Goal: Answer question/provide support: Share knowledge or assist other users

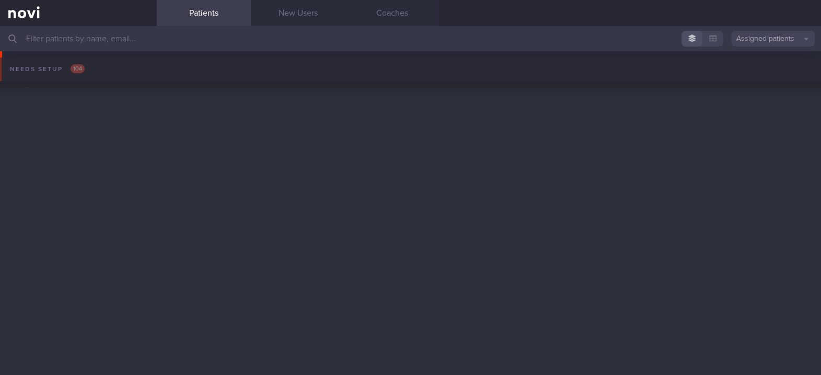
scroll to position [1430, 0]
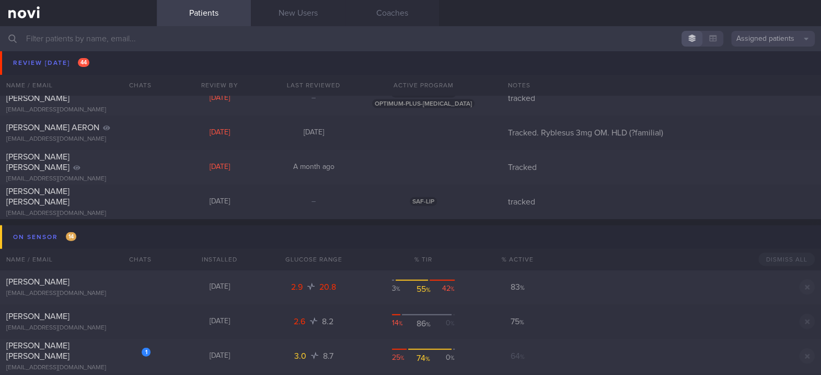
click at [263, 40] on input "text" at bounding box center [410, 38] width 821 height 25
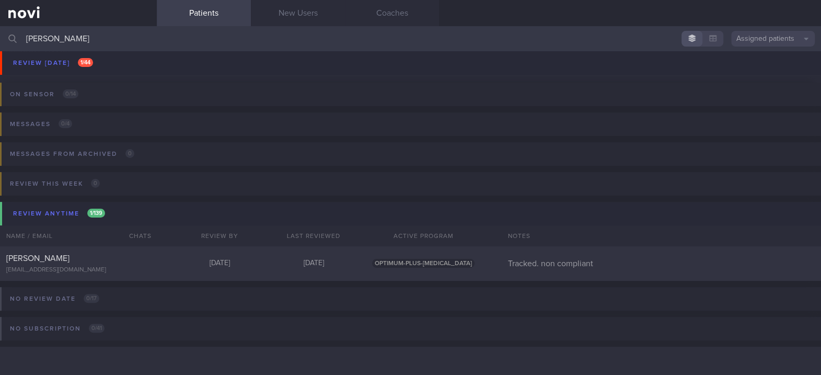
scroll to position [89, 0]
type input "[PERSON_NAME]"
click at [168, 69] on div "[PERSON_NAME] [EMAIL_ADDRESS][DOMAIN_NAME] [DATE] – SAF-LIP tracked" at bounding box center [410, 59] width 821 height 34
click at [171, 53] on div "[PERSON_NAME] [EMAIL_ADDRESS][DOMAIN_NAME] [DATE] – SAF-LIP tracked" at bounding box center [410, 59] width 821 height 34
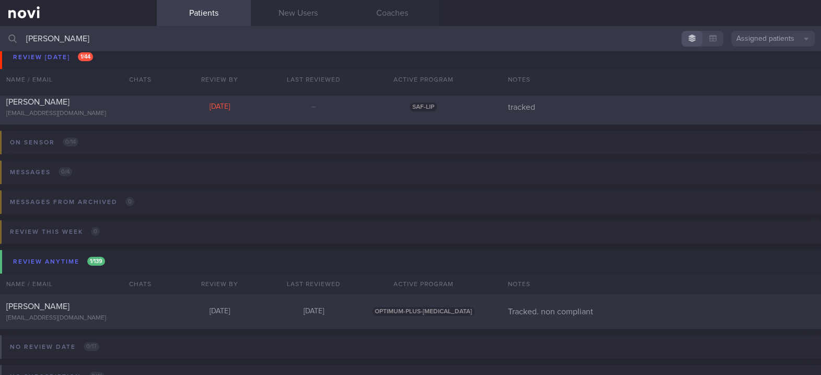
scroll to position [20, 0]
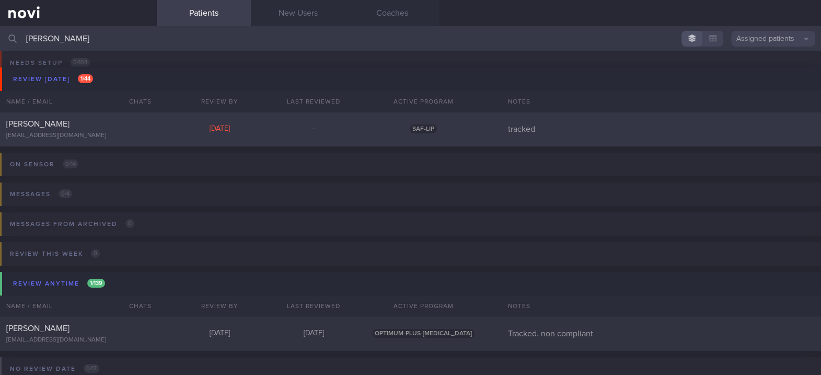
click at [284, 128] on div "–" at bounding box center [314, 128] width 94 height 9
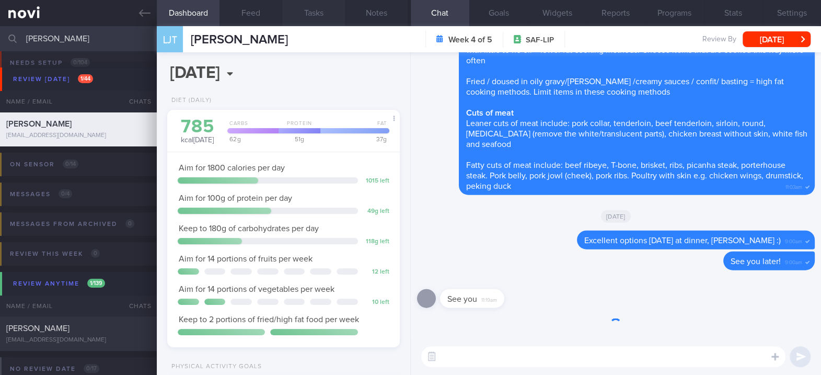
scroll to position [117, 202]
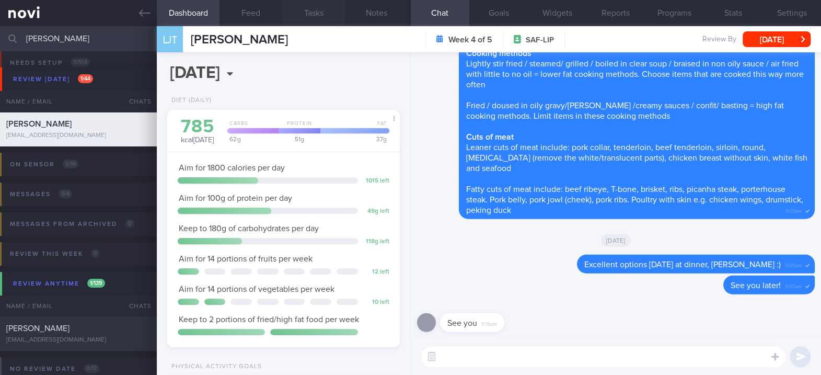
click at [275, 18] on button "Feed" at bounding box center [250, 13] width 63 height 26
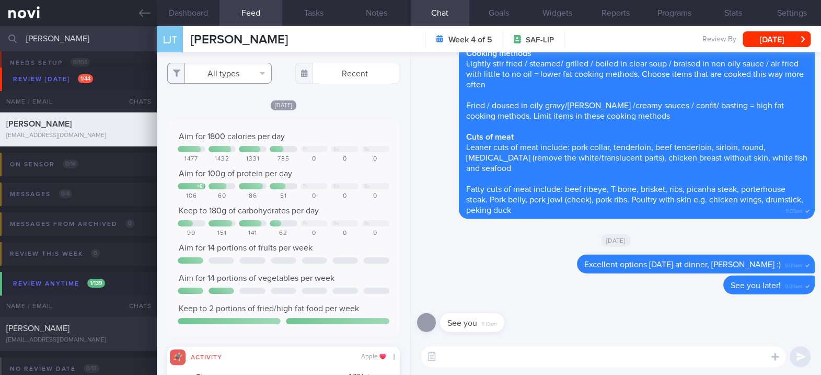
click at [252, 69] on button "All types" at bounding box center [219, 73] width 105 height 21
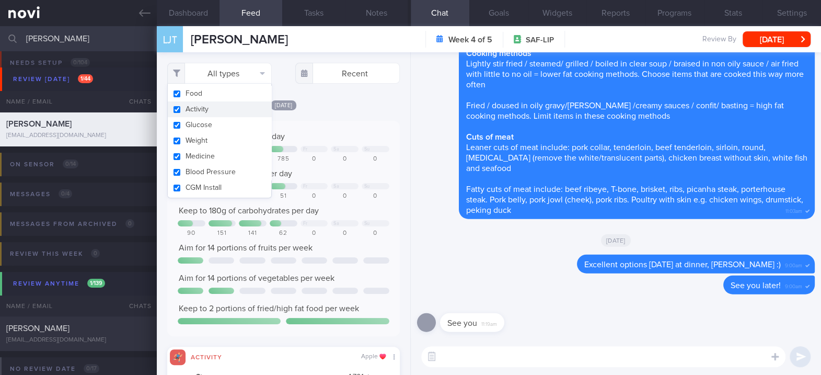
click at [335, 103] on div "[DATE]" at bounding box center [283, 104] width 232 height 11
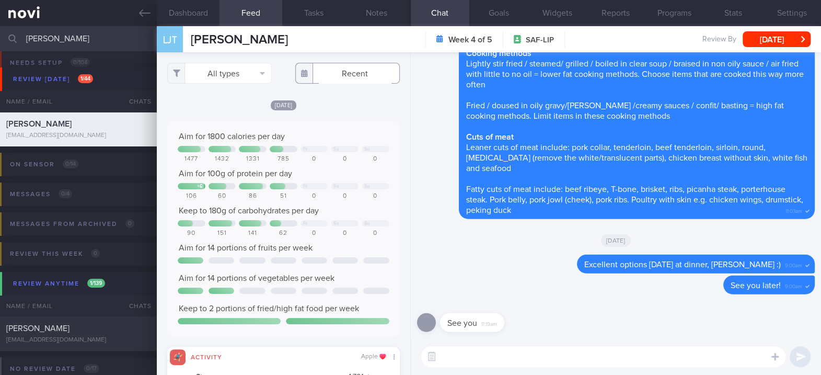
click at [341, 75] on input "text" at bounding box center [347, 73] width 105 height 21
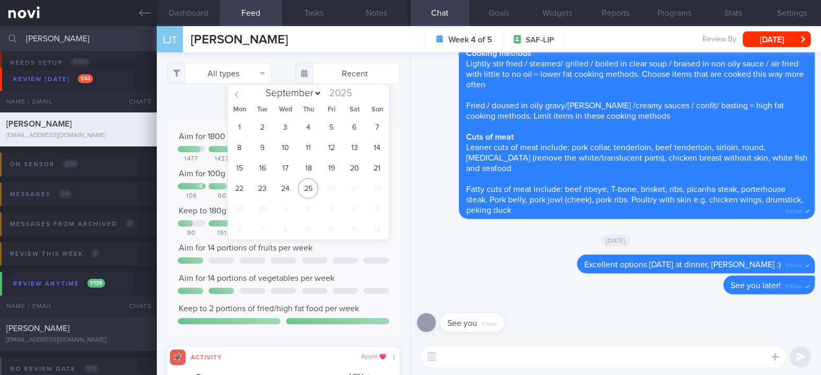
click at [239, 91] on icon at bounding box center [236, 94] width 7 height 7
click at [239, 91] on div "August [DATE]" at bounding box center [308, 94] width 161 height 18
click at [378, 93] on icon at bounding box center [379, 94] width 7 height 7
click at [239, 94] on icon at bounding box center [236, 94] width 7 height 7
select select "7"
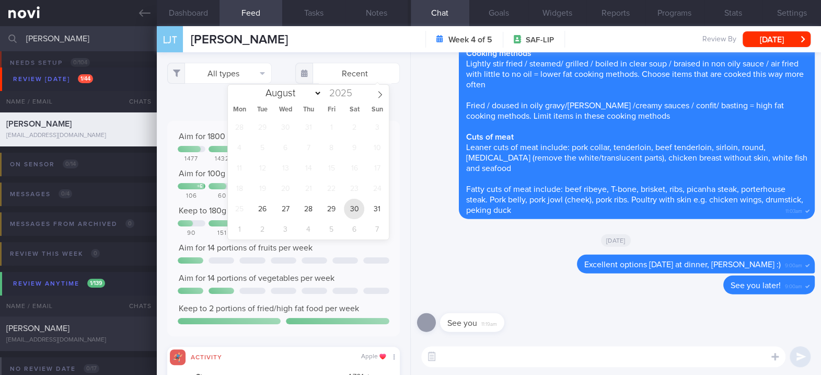
click at [358, 202] on span "30" at bounding box center [354, 209] width 20 height 20
type input "[DATE]"
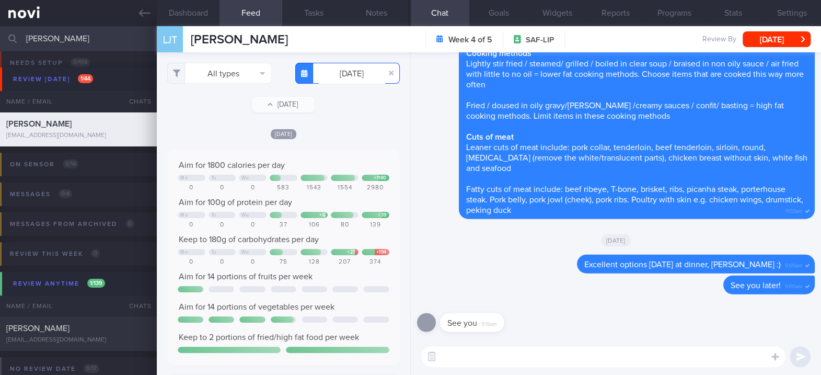
scroll to position [103, 206]
click at [233, 73] on button "All types" at bounding box center [219, 73] width 105 height 21
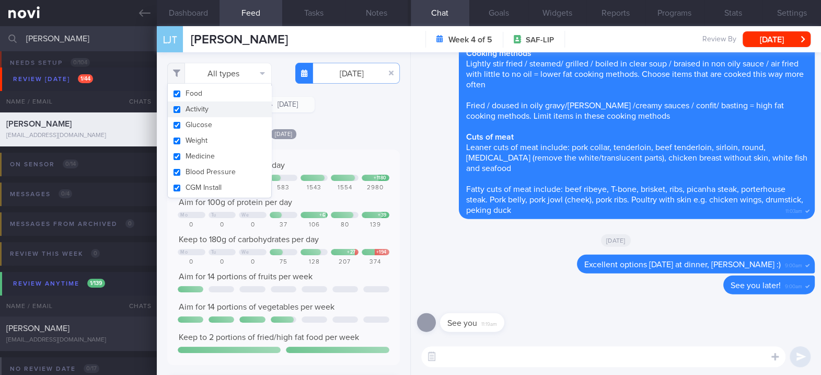
click at [209, 105] on button "Activity" at bounding box center [219, 109] width 103 height 16
checkbox input "false"
click at [341, 124] on div "Filtering type... Food Activity Glucose Weight Medicine Blood Pressure [MEDICAL…" at bounding box center [283, 213] width 253 height 322
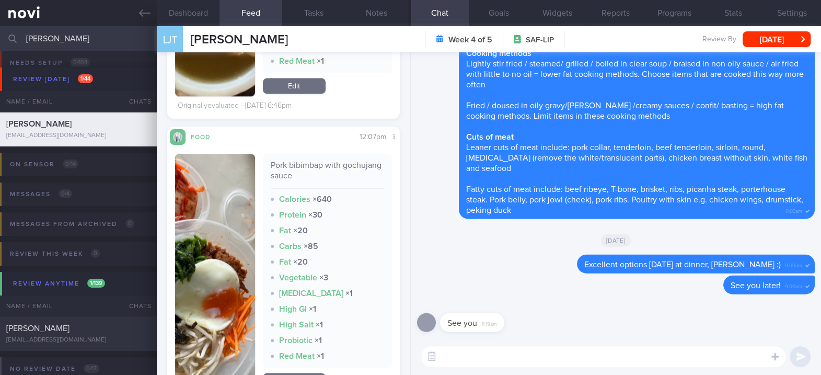
click at [336, 204] on div "Calories × 640" at bounding box center [327, 199] width 113 height 10
drag, startPoint x: 340, startPoint y: 194, endPoint x: 256, endPoint y: 178, distance: 85.8
click at [256, 178] on div "Pork bibimbap with gochujang sauce Calories × 640 Protein × 30 Fat × 20 Carbs ×…" at bounding box center [283, 272] width 216 height 237
click at [232, 256] on img "button" at bounding box center [215, 272] width 80 height 237
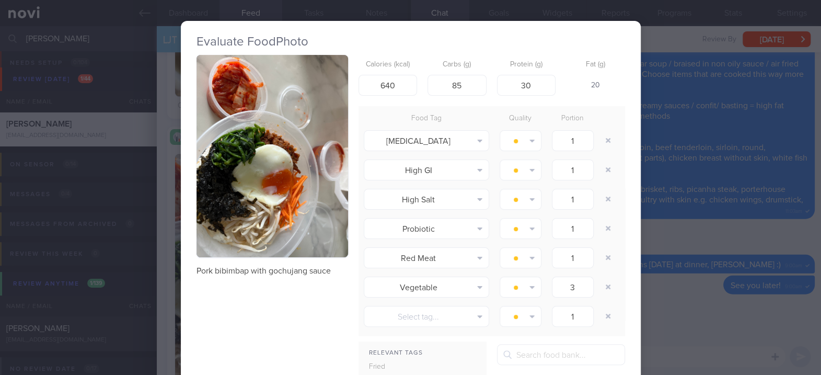
click at [300, 165] on button "button" at bounding box center [272, 156] width 152 height 202
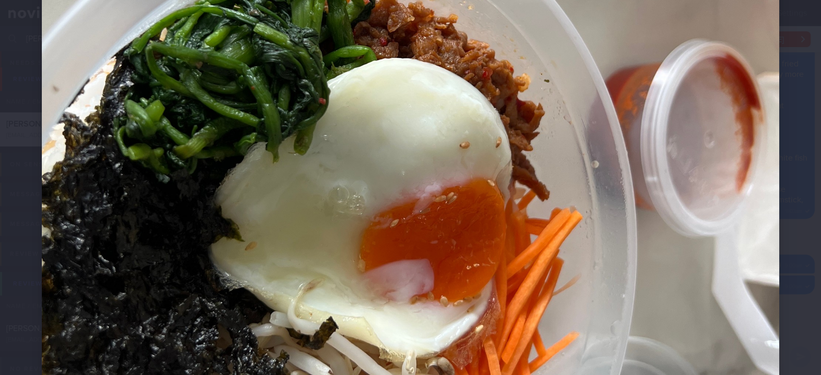
drag, startPoint x: 650, startPoint y: 211, endPoint x: 687, endPoint y: 211, distance: 36.6
click at [651, 211] on img at bounding box center [410, 116] width 737 height 984
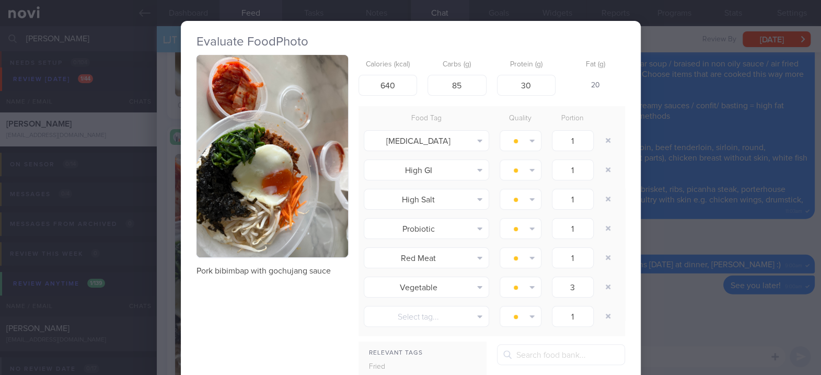
click at [666, 128] on div "Evaluate Food Photo Pork bibimbap with gochujang sauce Calories (kcal) 640 Carb…" at bounding box center [410, 187] width 821 height 375
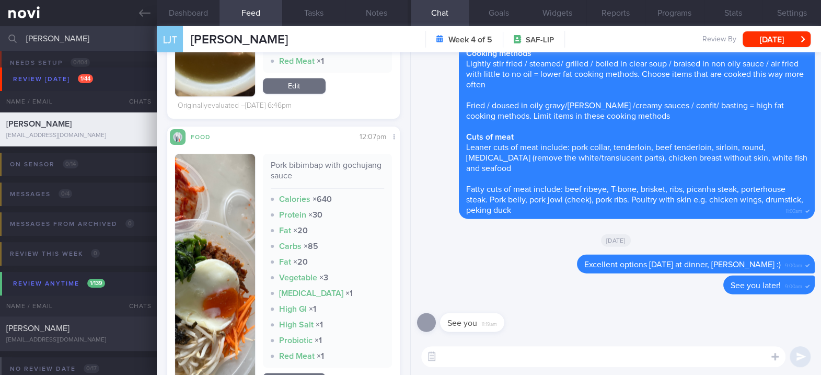
click at [606, 360] on textarea at bounding box center [603, 356] width 364 height 21
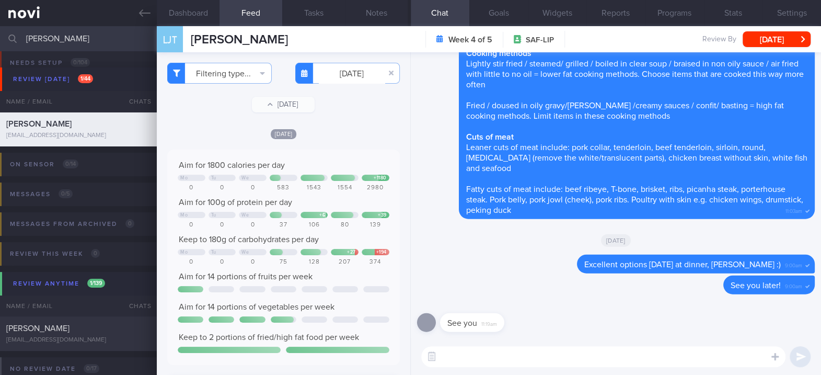
click at [483, 355] on textarea at bounding box center [603, 356] width 364 height 21
click at [500, 11] on button "Goals" at bounding box center [498, 13] width 59 height 26
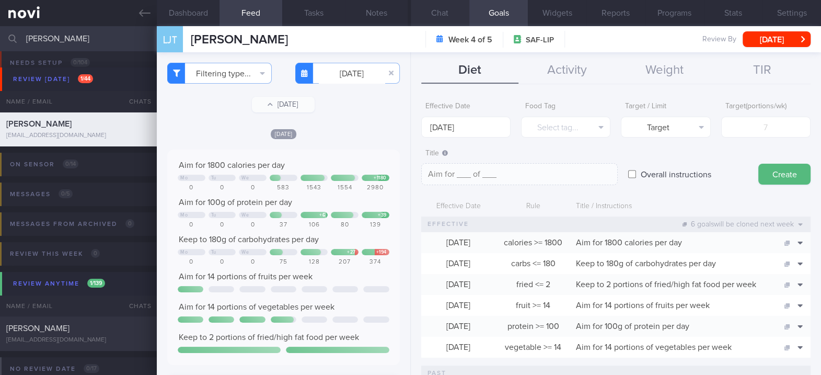
click at [442, 9] on button "Chat" at bounding box center [440, 13] width 59 height 26
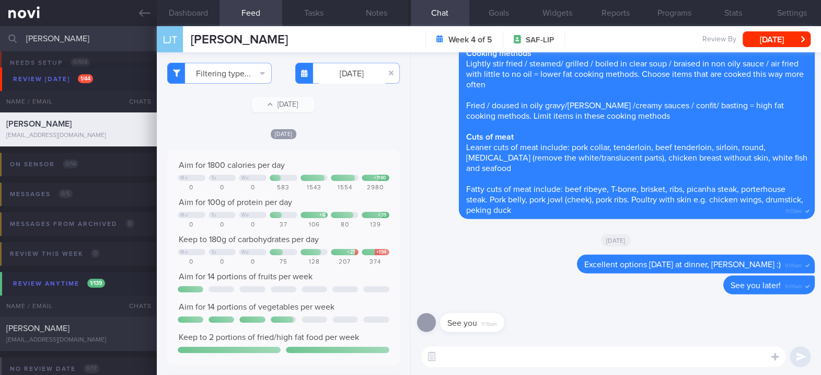
click at [534, 357] on textarea at bounding box center [603, 356] width 364 height 21
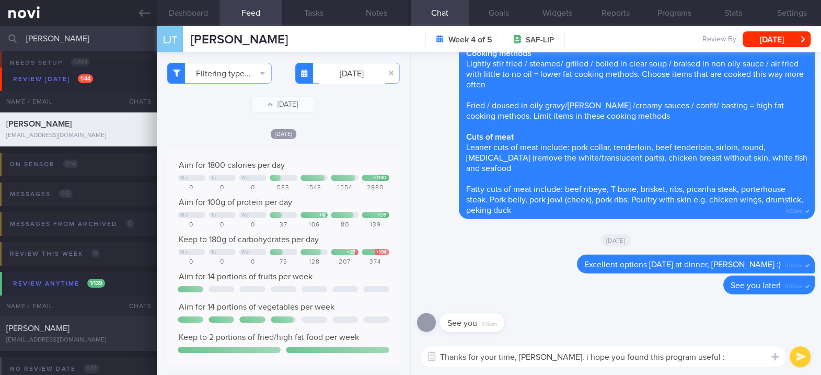
type textarea "Thanks for your time, [PERSON_NAME]. i hope you found this program useful :)"
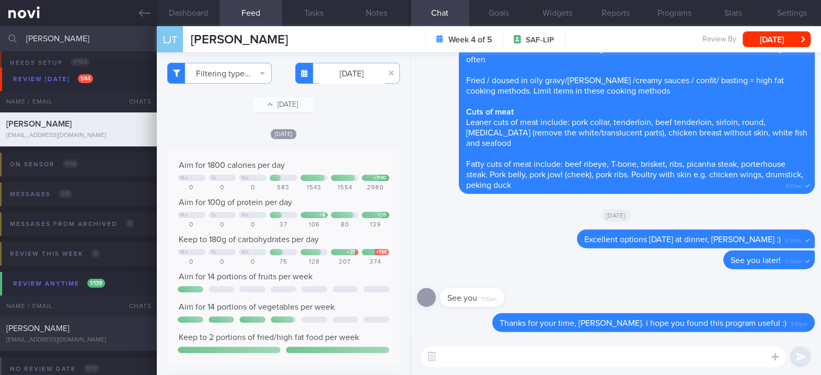
paste textarea "Here are my recommendations for continued fat loss and muscle gain: *Diet* 1) S…"
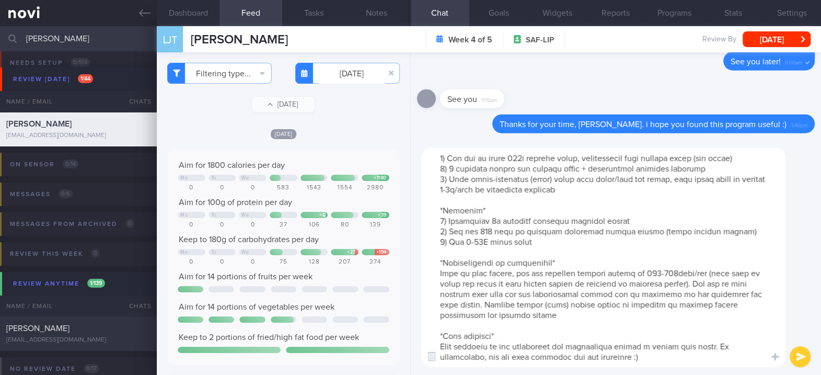
scroll to position [62, 0]
click at [502, 19] on button "Goals" at bounding box center [498, 13] width 59 height 26
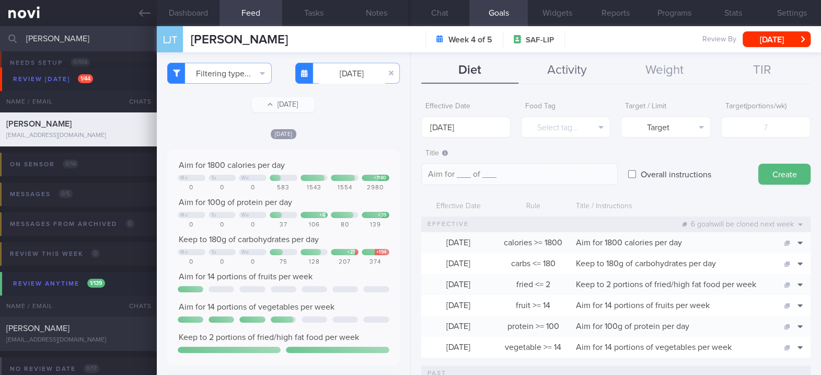
click at [577, 65] on button "Activity" at bounding box center [566, 70] width 97 height 26
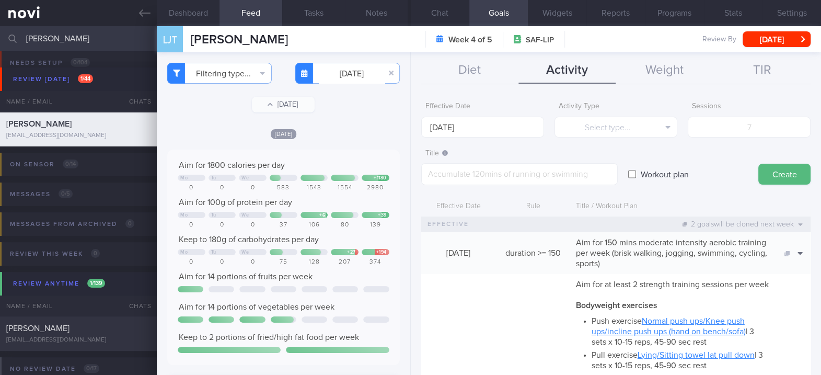
drag, startPoint x: 449, startPoint y: 15, endPoint x: 600, endPoint y: 194, distance: 234.5
click at [449, 15] on button "Chat" at bounding box center [440, 13] width 59 height 26
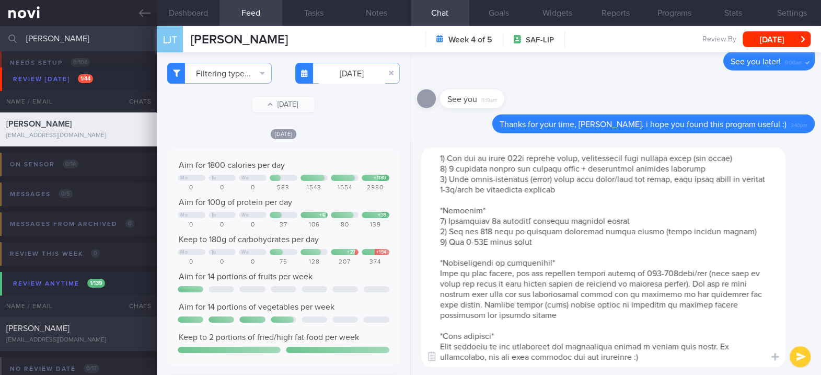
click at [588, 240] on textarea at bounding box center [603, 256] width 364 height 219
click at [610, 200] on textarea at bounding box center [603, 256] width 364 height 219
click at [619, 200] on textarea at bounding box center [603, 256] width 364 height 219
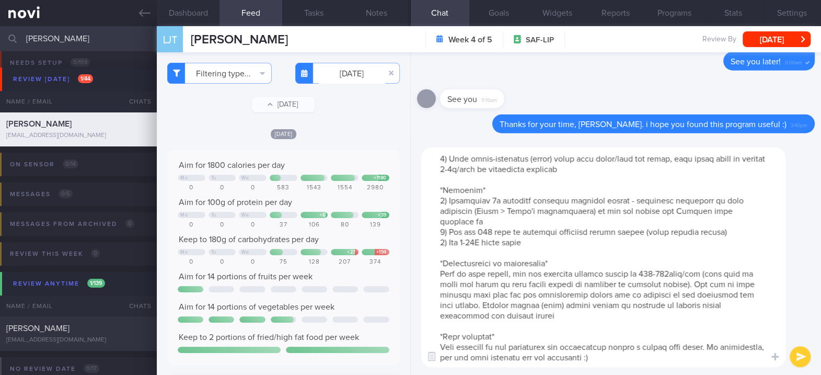
type textarea "Here are my recommendations for continued fat loss and muscle gain: *Diet* 1) S…"
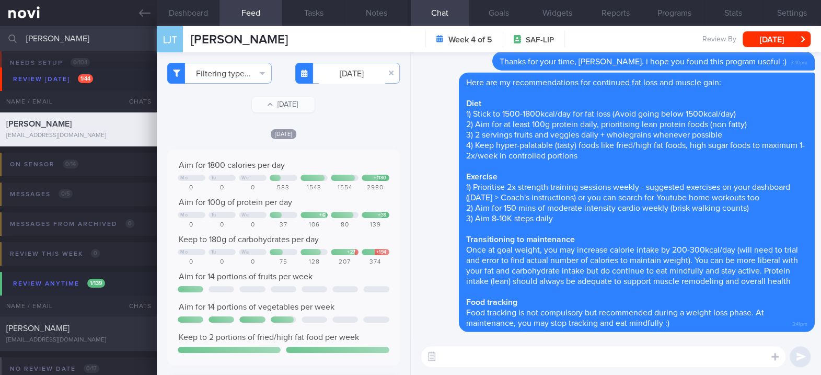
click at [560, 356] on textarea at bounding box center [603, 356] width 364 height 21
paste textarea "*Protein powders:* [MyProtein Impact Whey Isolate]([URL][DOMAIN_NAME]) 109kcal …"
type textarea "*Protein powders:* [MyProtein Impact Whey Isolate]([URL][DOMAIN_NAME]) 109kcal …"
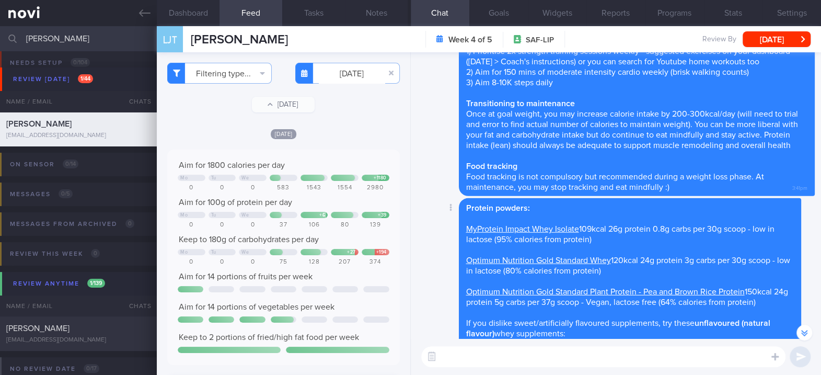
scroll to position [-130, 0]
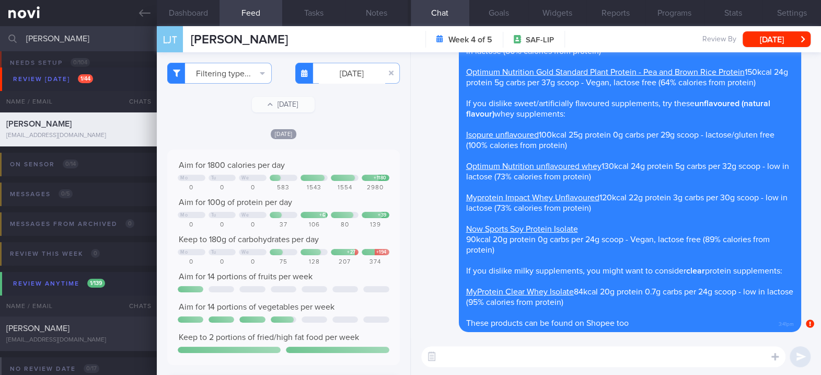
drag, startPoint x: 498, startPoint y: 353, endPoint x: 508, endPoint y: 345, distance: 13.0
click at [498, 353] on textarea at bounding box center [603, 356] width 364 height 21
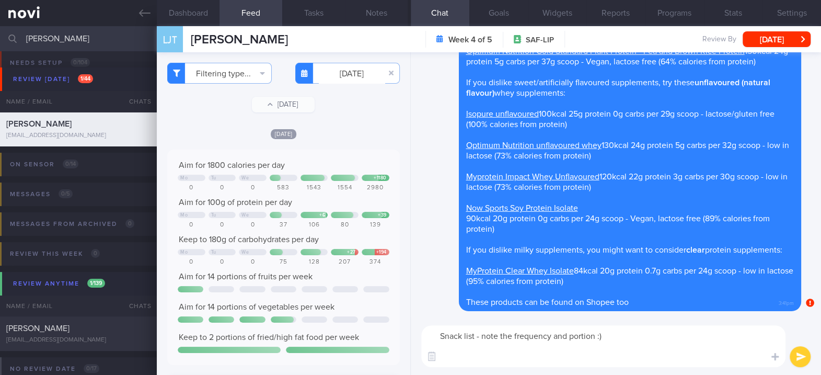
paste textarea "*<100kcal Snack - 1-2x/day maximum* 180g apple - 100kcal, 25g C 165g pear - 100…"
type textarea "Snack list - note the frequency and portion :) *<100kcal Snack - 1-2x/day maxim…"
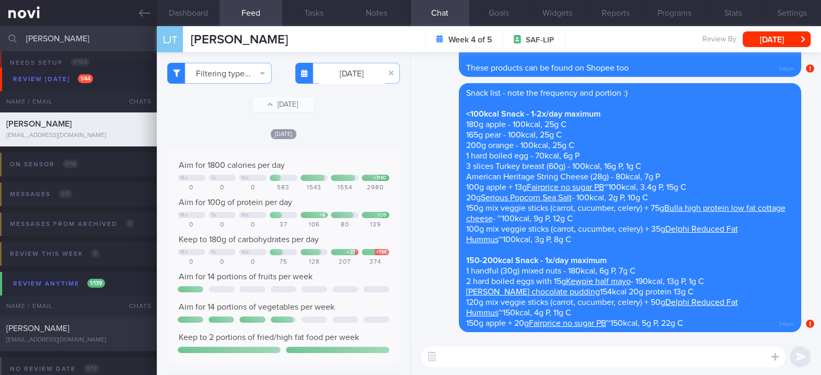
drag, startPoint x: 121, startPoint y: 36, endPoint x: 9, endPoint y: 36, distance: 112.4
click at [9, 36] on div "[PERSON_NAME] Assigned patients Assigned patients All active patients Archived …" at bounding box center [410, 38] width 821 height 25
click at [480, 360] on textarea at bounding box center [603, 356] width 364 height 21
click at [530, 357] on textarea at bounding box center [603, 356] width 364 height 21
paste textarea "I will be archiving your account shortly. You'll still be able to read all the …"
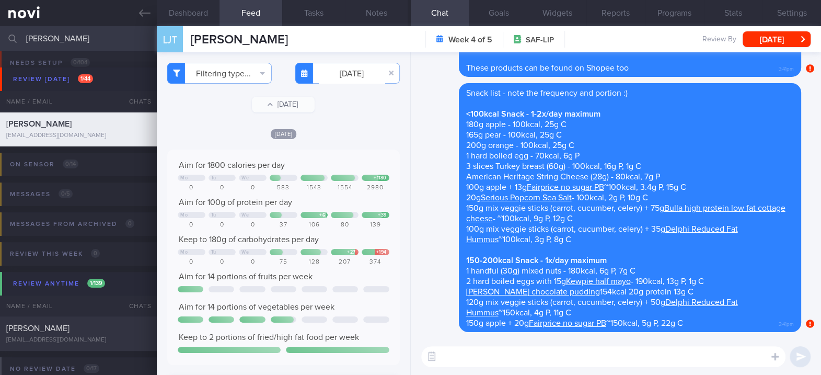
type textarea "I will be archiving your account shortly. You'll still be able to read all the …"
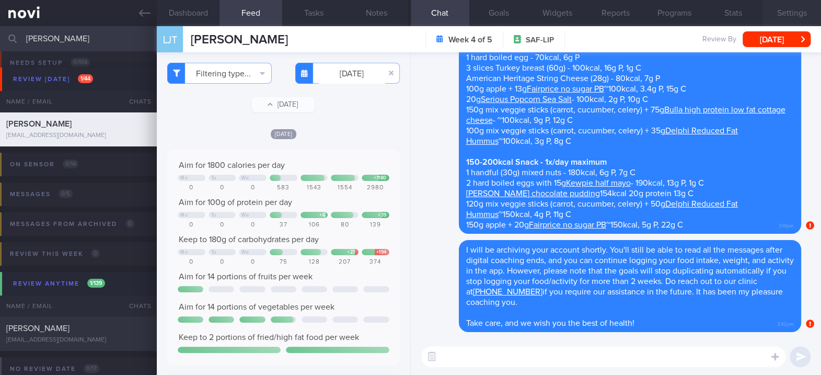
click at [790, 20] on button "Settings" at bounding box center [791, 13] width 59 height 26
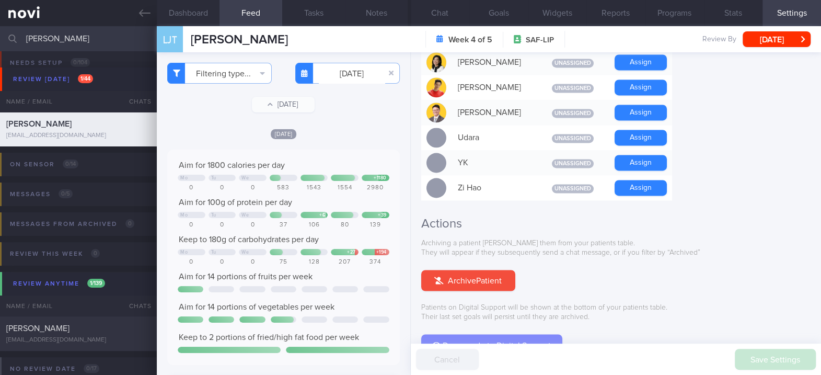
scroll to position [999, 0]
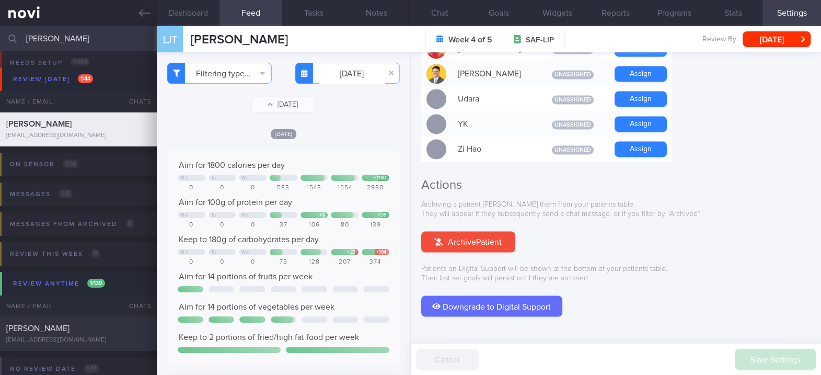
click at [485, 200] on div "Archiving a patient [PERSON_NAME] them from your patients table. They will appe…" at bounding box center [615, 258] width 389 height 116
click at [485, 231] on button "Archive Patient" at bounding box center [468, 241] width 94 height 21
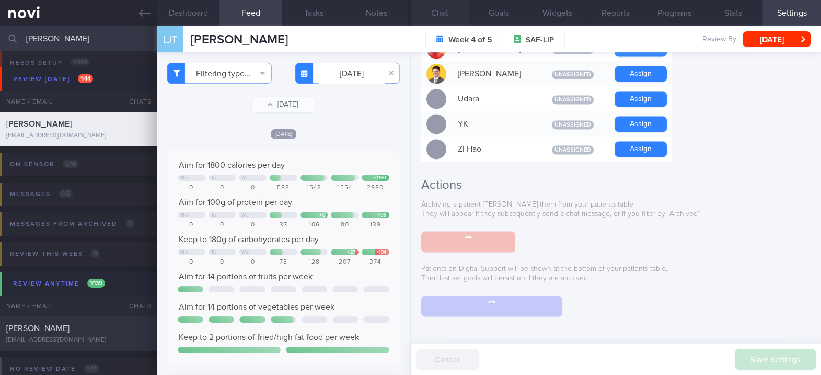
click at [443, 18] on button "Chat" at bounding box center [440, 13] width 59 height 26
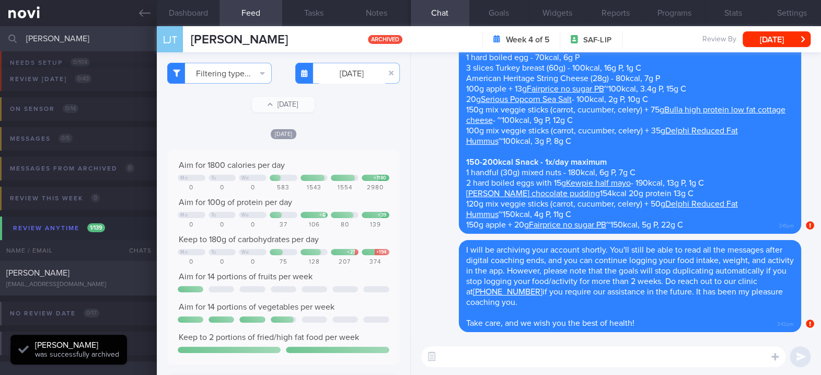
scroll to position [142, 212]
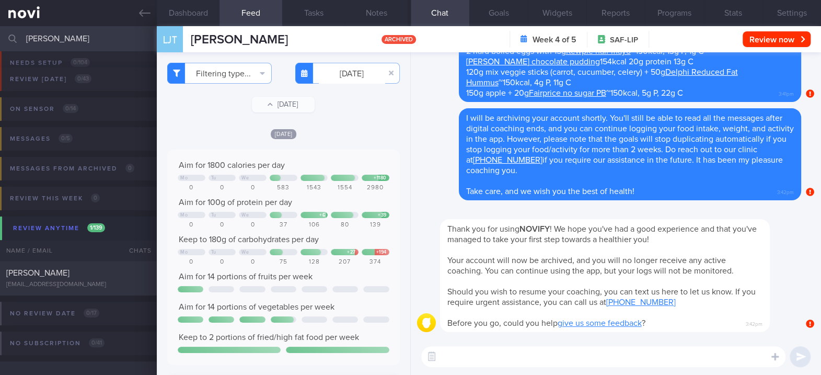
drag, startPoint x: 98, startPoint y: 40, endPoint x: -4, endPoint y: 43, distance: 102.0
click at [0, 43] on html "You are offline! Some functionality will be unavailable Patients New Users Coac…" at bounding box center [410, 187] width 821 height 375
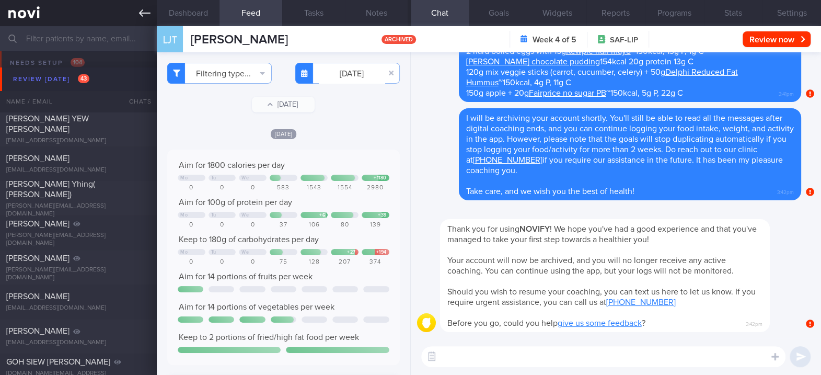
click at [138, 12] on link at bounding box center [78, 13] width 157 height 26
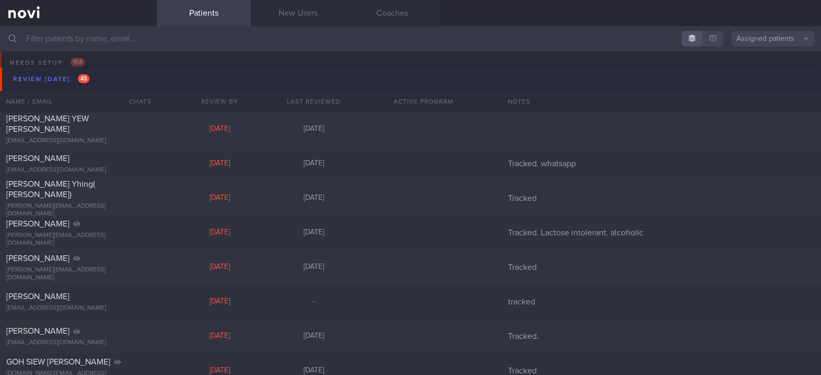
click at [86, 78] on span "43" at bounding box center [83, 78] width 11 height 9
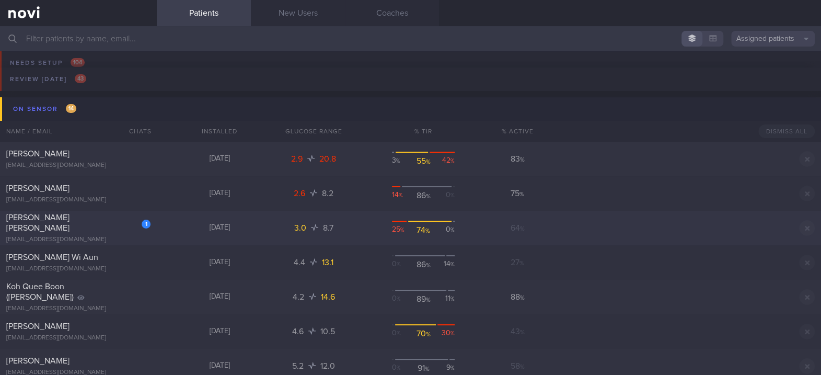
click at [167, 228] on div "1 [PERSON_NAME] [PERSON_NAME] [EMAIL_ADDRESS][DOMAIN_NAME] [DATE] 3.0 8.7 25 % …" at bounding box center [410, 228] width 821 height 34
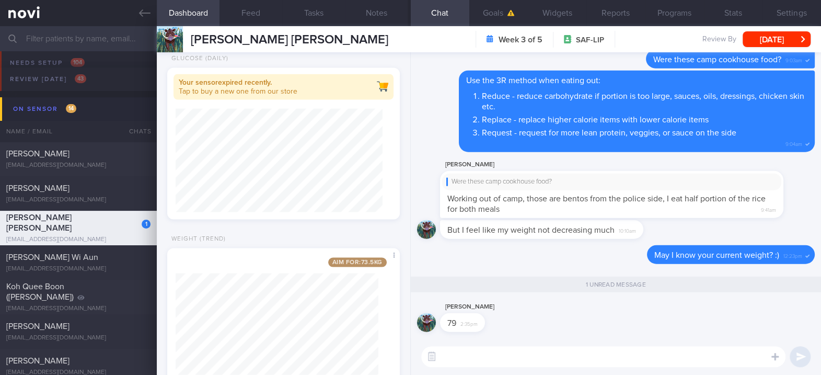
scroll to position [1285, 0]
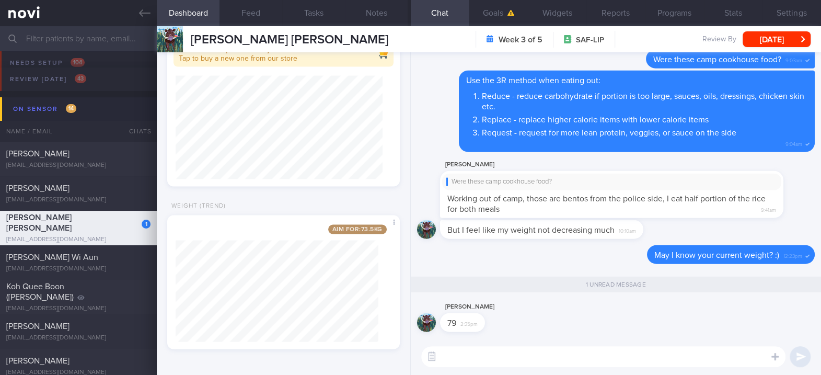
click at [490, 362] on textarea at bounding box center [603, 356] width 364 height 21
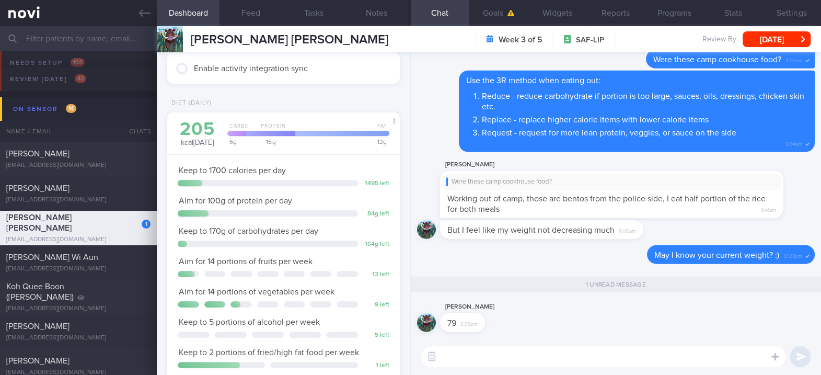
scroll to position [0, 0]
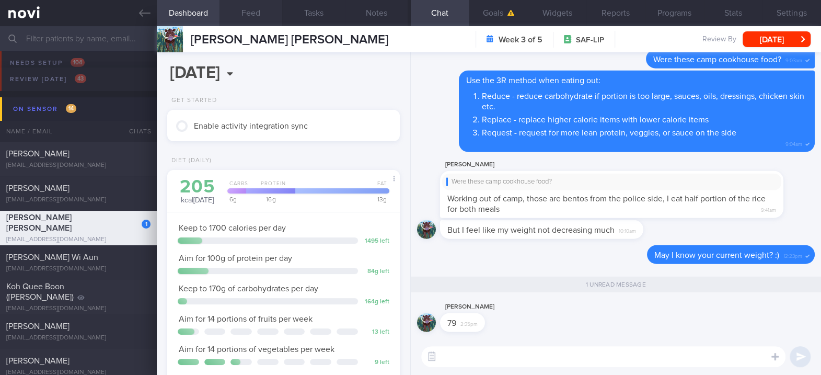
click at [263, 13] on button "Feed" at bounding box center [250, 13] width 63 height 26
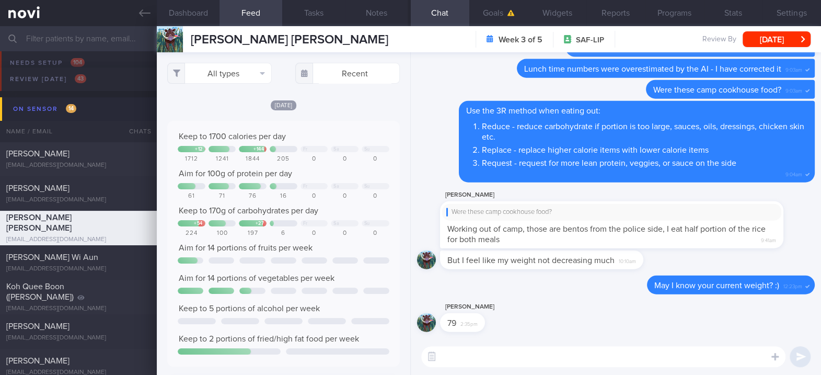
click at [456, 353] on textarea at bounding box center [603, 356] width 364 height 21
type textarea "Ok, no worries. We can still make progress!"
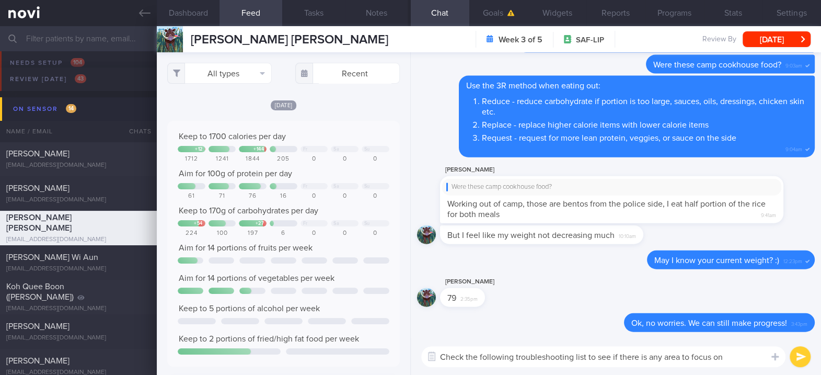
click at [725, 355] on textarea "Check the following troubleshooting list to see if there is any area to focus on" at bounding box center [603, 356] width 364 height 21
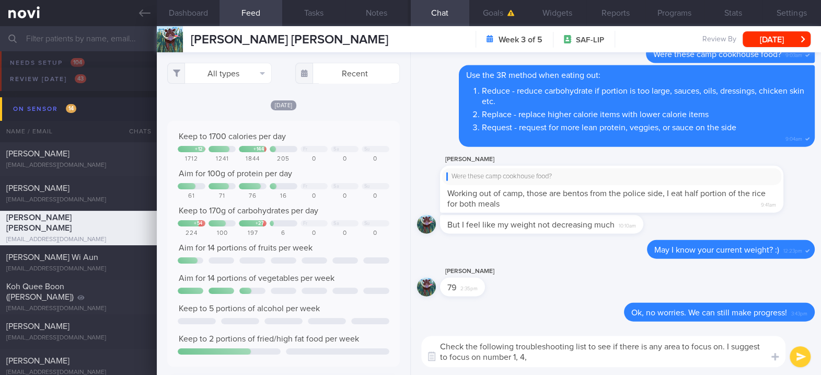
type textarea "Check the following troubleshooting list to see if there is any area to focus o…"
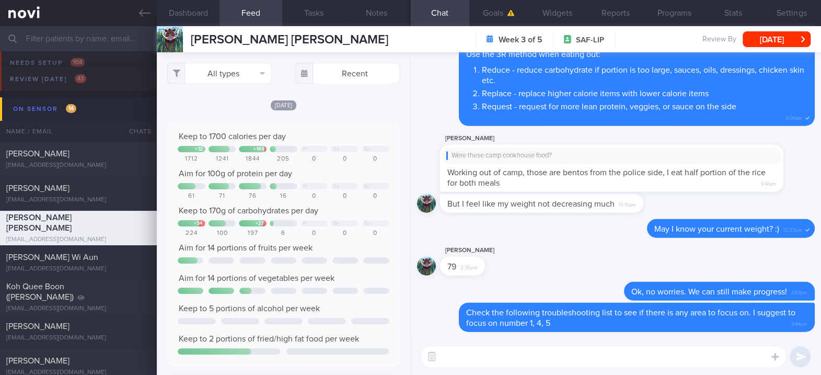
paste textarea "L ipsumdo sitamet co adipisc el seddoeius tempo incididu utla etd magn. Al enim…"
type textarea "L ipsumdo sitamet co adipisc el seddoeius tempo incididu utla etd magn. Al enim…"
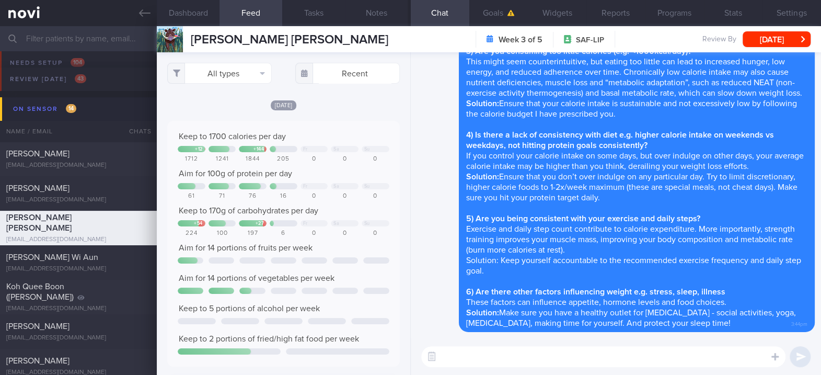
click at [516, 349] on textarea at bounding box center [603, 356] width 364 height 21
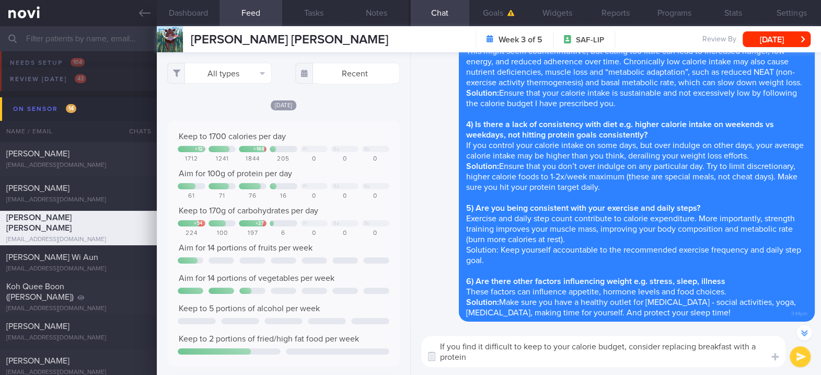
scroll to position [-10, 0]
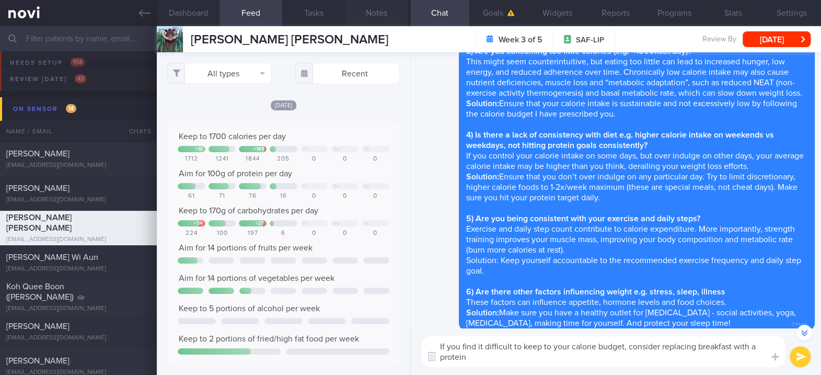
click at [372, 11] on button "Notes" at bounding box center [376, 13] width 63 height 26
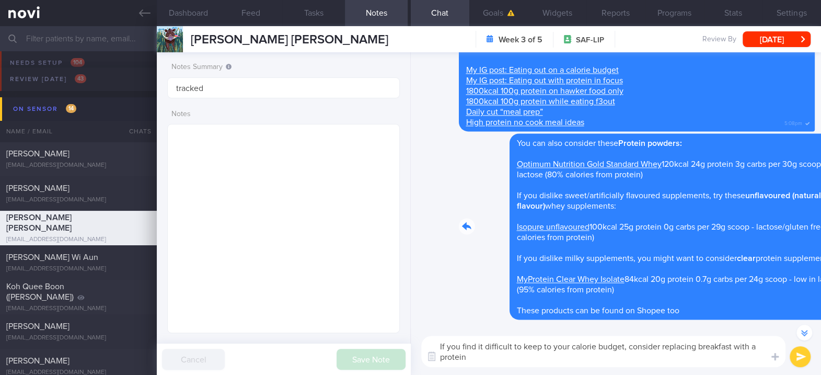
drag, startPoint x: 623, startPoint y: 181, endPoint x: 754, endPoint y: 181, distance: 130.1
click at [754, 181] on div "Delete You can also consider these Protein powders: Optimum Nutrition Gold Stan…" at bounding box center [616, 226] width 398 height 186
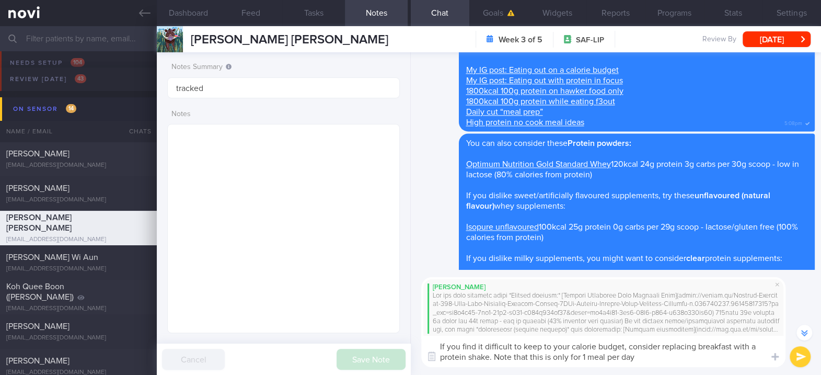
drag, startPoint x: 640, startPoint y: 360, endPoint x: 580, endPoint y: 353, distance: 59.9
click at [580, 353] on textarea "If you find it difficult to keep to your calorie budget, consider replacing bre…" at bounding box center [603, 351] width 364 height 31
type textarea "If you find it difficult to keep to your calorie budget, consider replacing bre…"
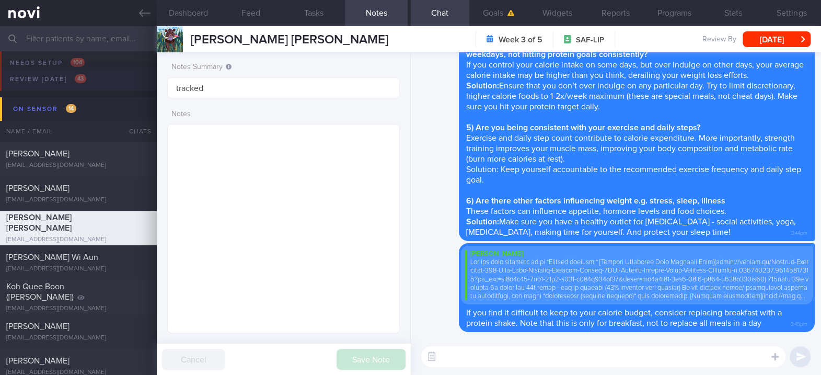
click at [146, 15] on icon at bounding box center [144, 12] width 11 height 11
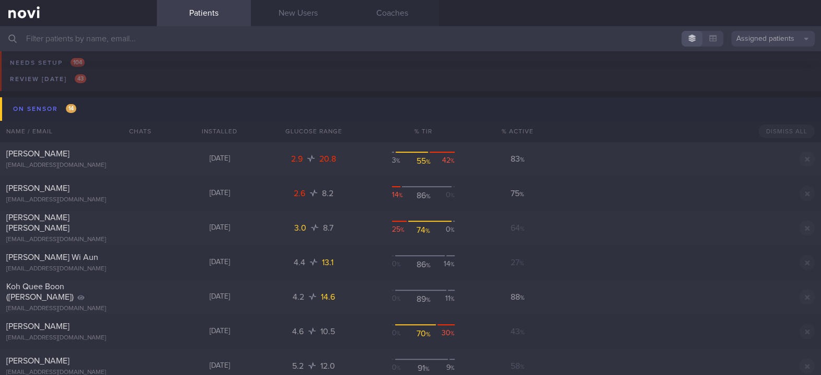
click at [119, 112] on button "On sensor 14" at bounding box center [412, 109] width 824 height 24
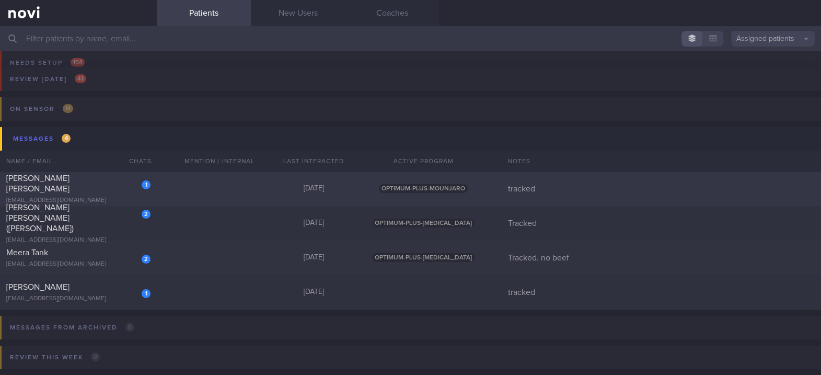
click at [191, 188] on div "1 [PERSON_NAME] [PERSON_NAME] [EMAIL_ADDRESS][DOMAIN_NAME] [DATE] OPTIMUM-PLUS-…" at bounding box center [410, 188] width 821 height 34
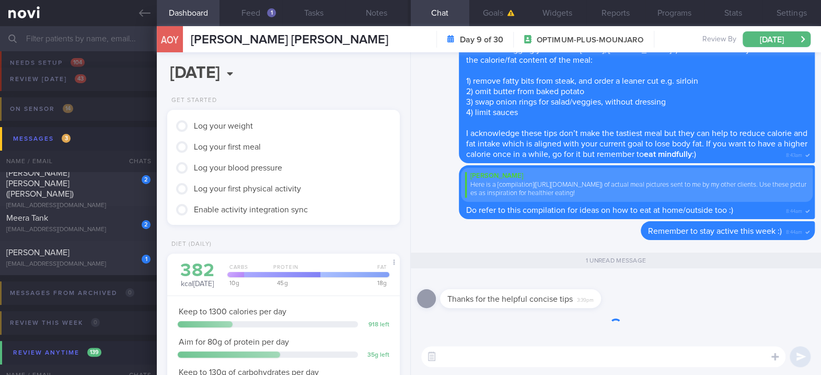
scroll to position [117, 202]
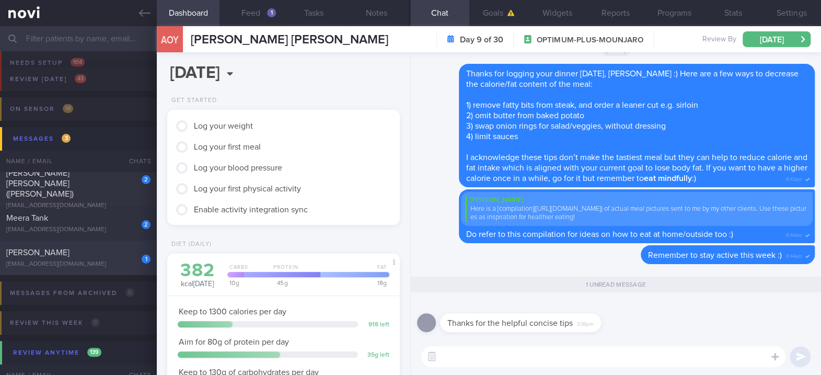
click at [97, 261] on div "[EMAIL_ADDRESS][DOMAIN_NAME]" at bounding box center [78, 264] width 144 height 8
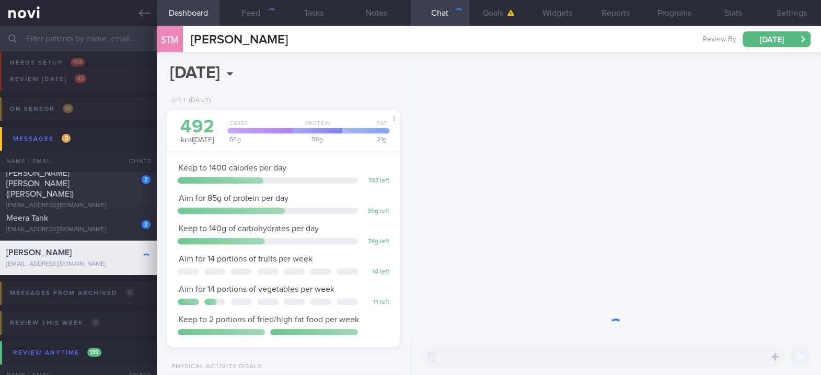
scroll to position [117, 202]
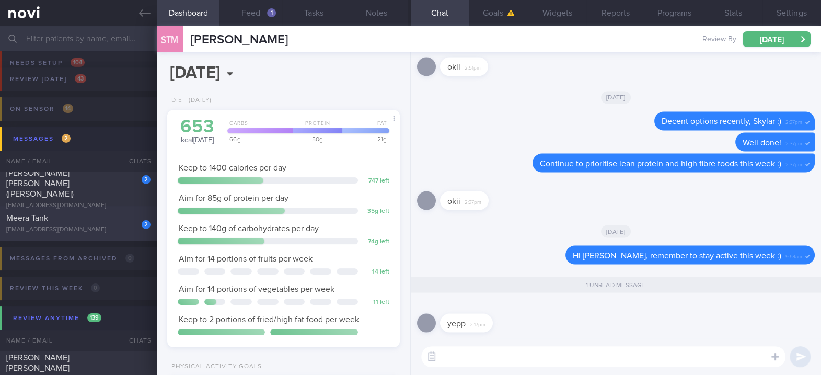
click at [115, 222] on div "Meera Tank" at bounding box center [77, 218] width 142 height 10
type input "Tracked. no beef"
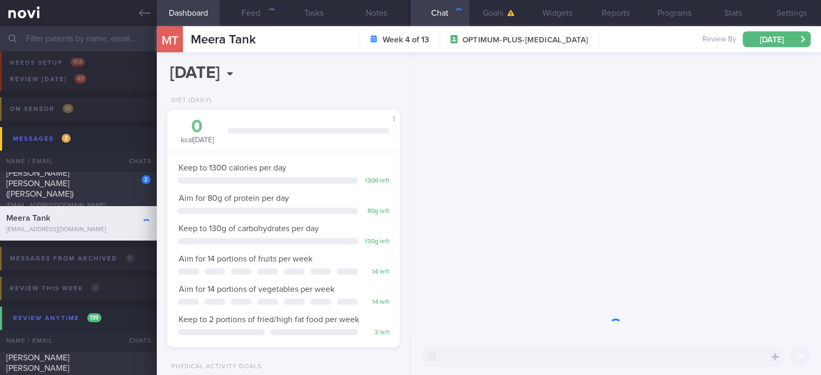
scroll to position [117, 202]
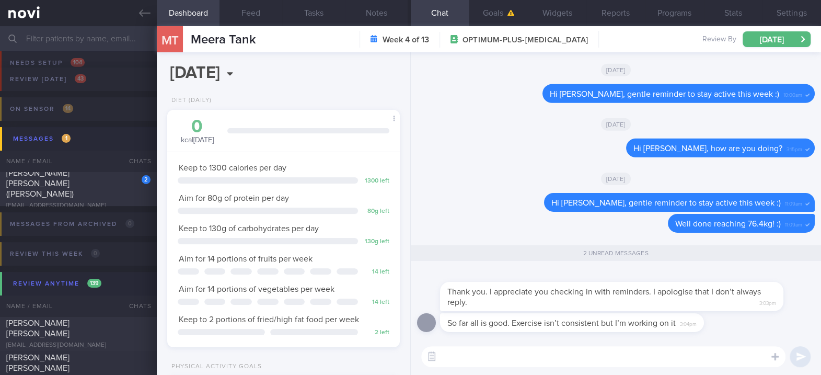
click at [480, 359] on textarea at bounding box center [603, 356] width 364 height 21
type textarea "No problem at all, Meera! :)"
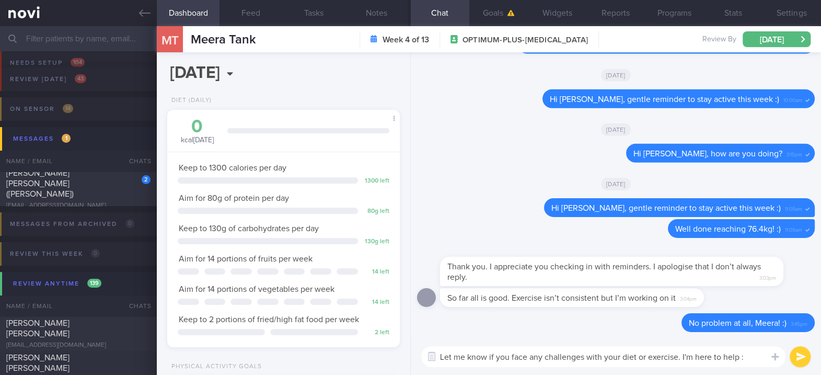
type textarea "Let me know if you face any challenges with your diet or exercise. I'm here to …"
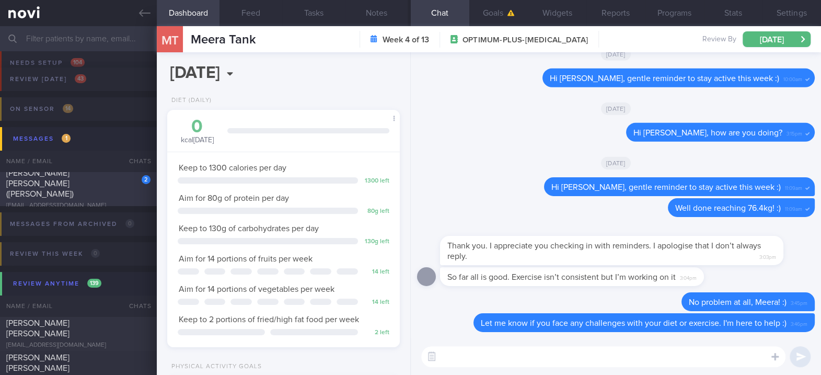
click at [41, 194] on div "2 [PERSON_NAME] [PERSON_NAME] ([PERSON_NAME]) [EMAIL_ADDRESS][DOMAIN_NAME]" at bounding box center [78, 189] width 157 height 42
type input "Tracked"
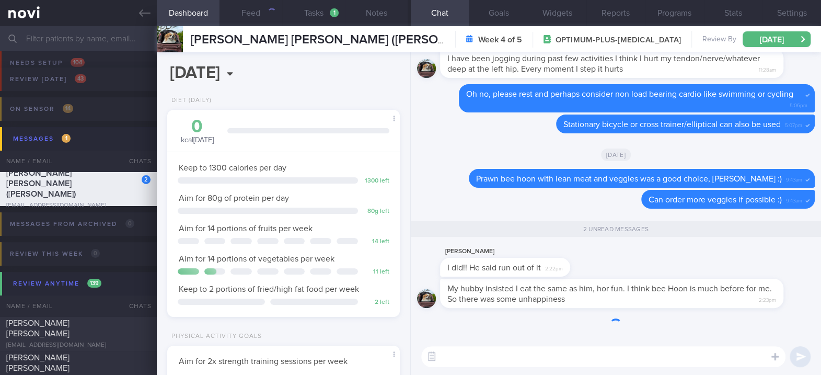
scroll to position [101, 202]
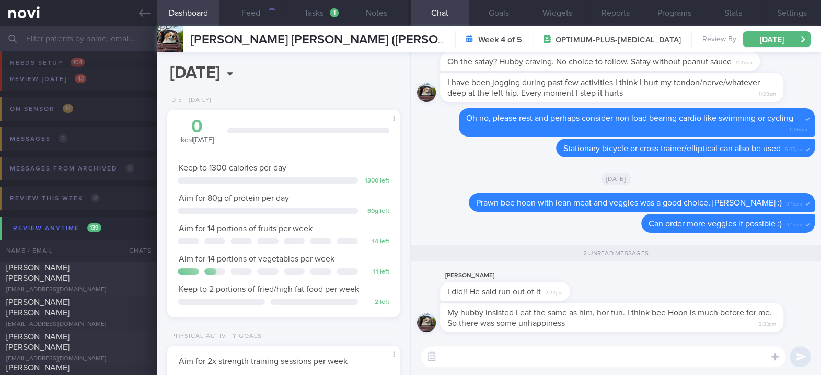
click at [584, 362] on textarea at bounding box center [603, 356] width 364 height 21
drag, startPoint x: 521, startPoint y: 285, endPoint x: 665, endPoint y: 282, distance: 143.7
click at [665, 282] on div "[PERSON_NAME] I did!! He said run out of it 2:22pm" at bounding box center [616, 285] width 398 height 33
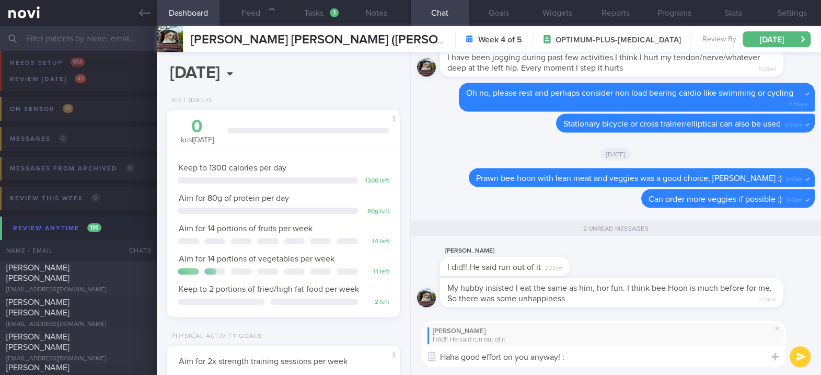
type textarea "Haha good effort on you anyway! :)"
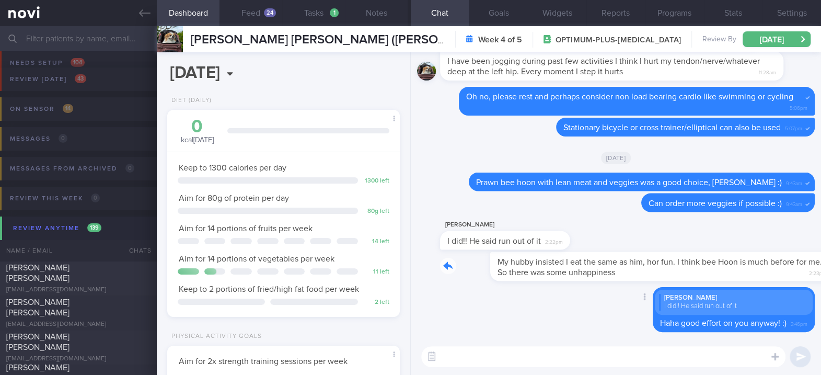
drag, startPoint x: 606, startPoint y: 275, endPoint x: 736, endPoint y: 279, distance: 130.2
click at [733, 282] on div "My hubby insisted I eat the same as him, hor fun. I think bee Hoon is much befo…" at bounding box center [616, 269] width 398 height 36
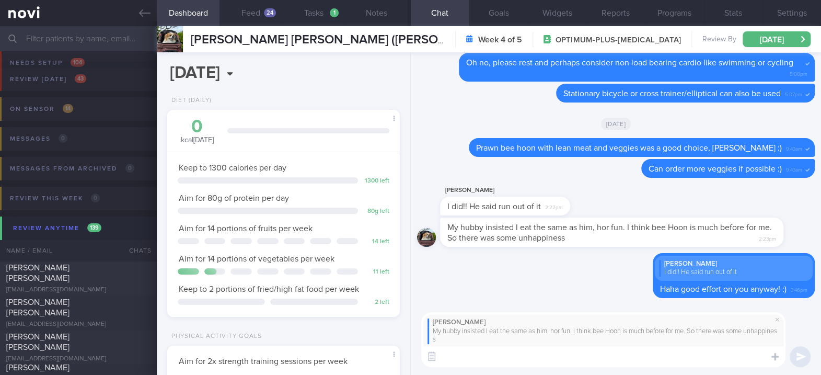
click at [619, 362] on textarea at bounding box center [603, 356] width 364 height 21
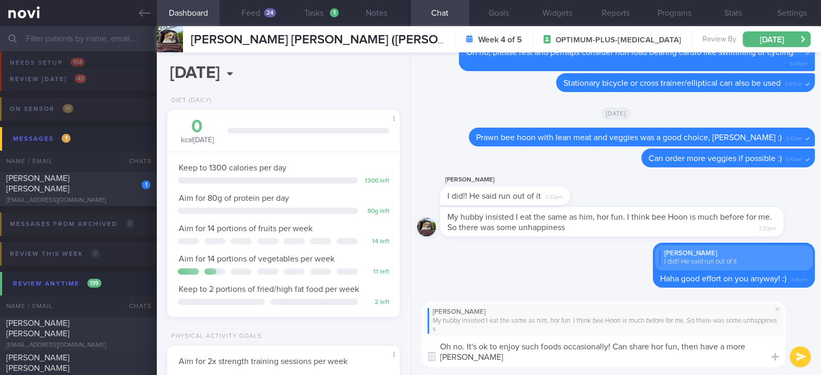
scroll to position [0, 0]
type textarea "Oh no. It's ok to enjoy such foods occasionally! Can share hor fun, then have a…"
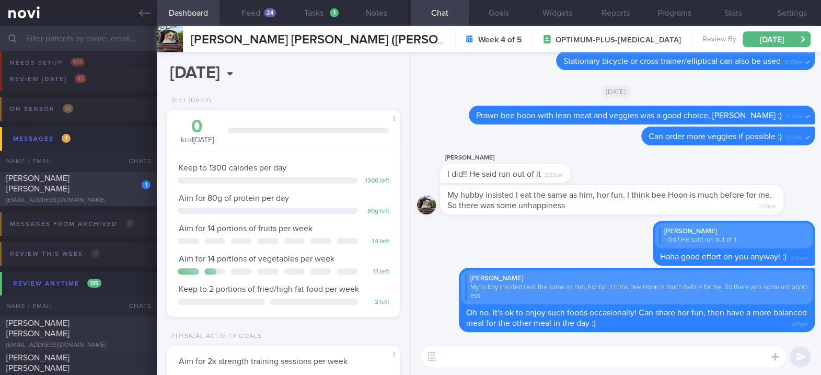
click at [67, 182] on span "[PERSON_NAME] [PERSON_NAME]" at bounding box center [37, 183] width 63 height 19
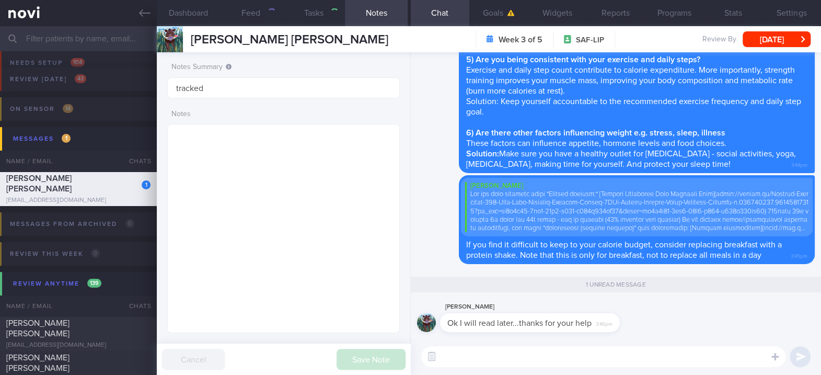
type input "tracked"
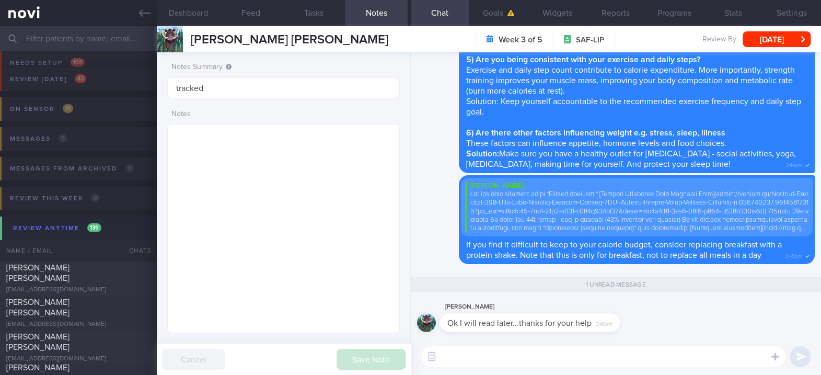
click at [461, 364] on textarea at bounding box center [603, 356] width 364 height 21
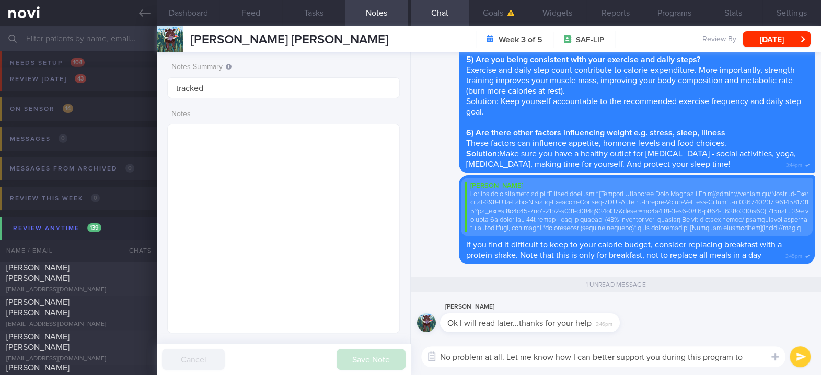
type textarea "No problem at all. Let me know how I can better support you during this program…"
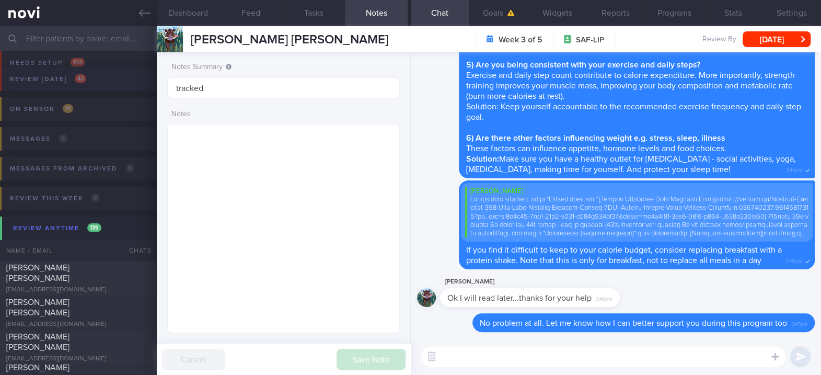
drag, startPoint x: 147, startPoint y: 12, endPoint x: 524, endPoint y: 72, distance: 382.0
click at [147, 12] on icon at bounding box center [144, 12] width 11 height 11
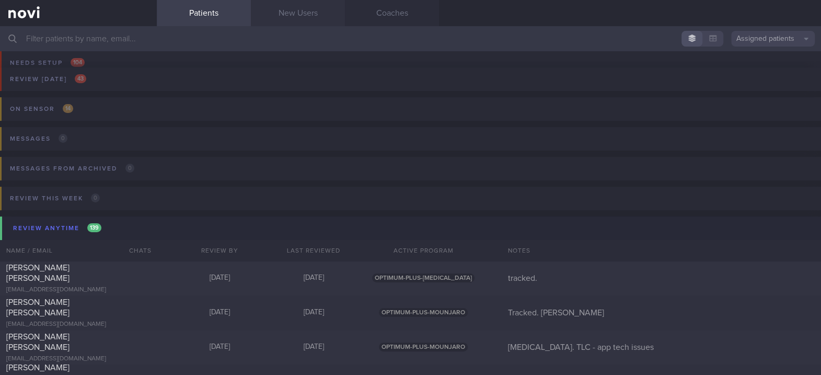
click at [311, 13] on link "New Users" at bounding box center [298, 13] width 94 height 26
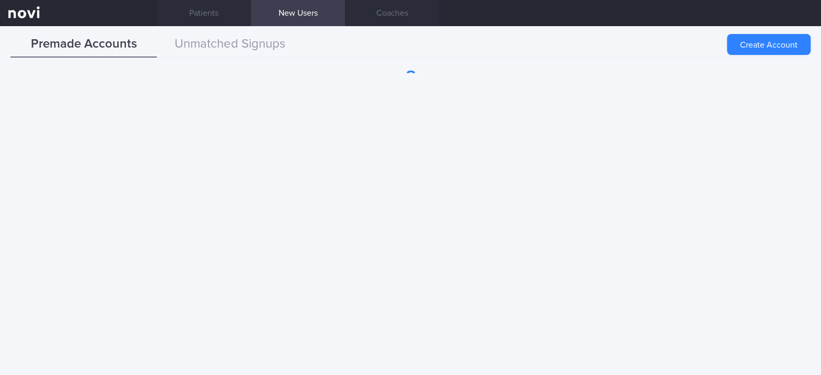
click at [773, 50] on button "Create Account" at bounding box center [769, 44] width 84 height 21
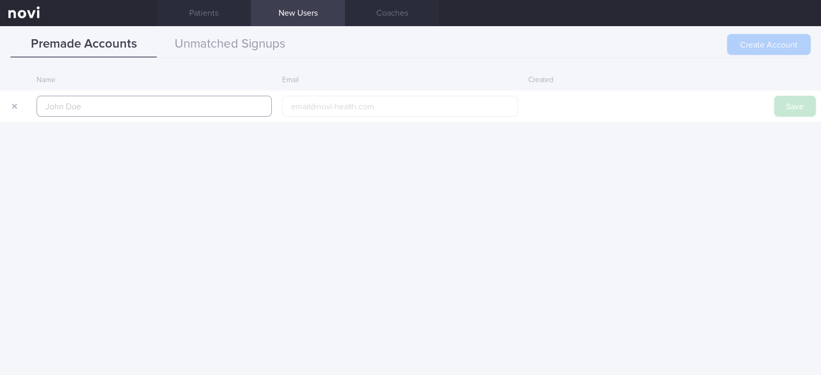
click at [226, 111] on input "text" at bounding box center [154, 106] width 235 height 21
paste input "[PERSON_NAME]"
type input "[PERSON_NAME]"
click at [797, 100] on button "Save" at bounding box center [795, 106] width 42 height 21
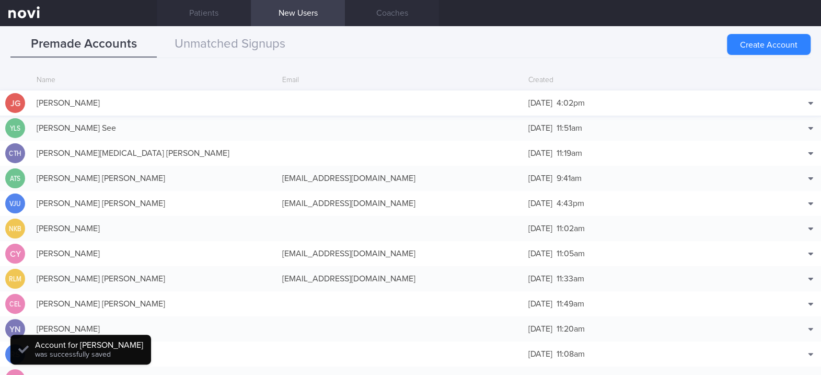
click at [747, 108] on div "[DATE] 4:02pm" at bounding box center [646, 102] width 246 height 21
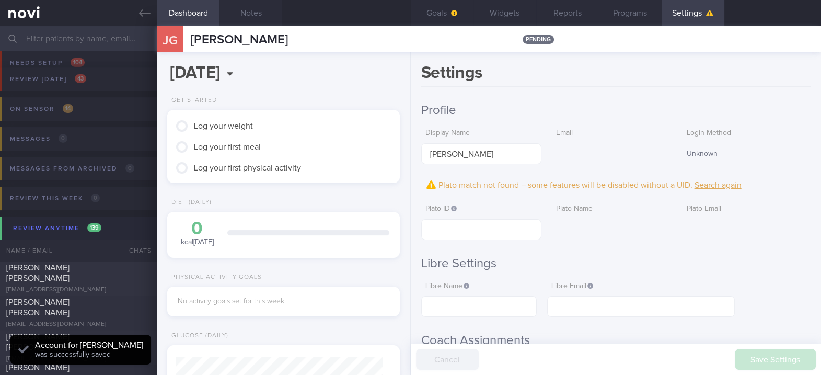
scroll to position [488, 0]
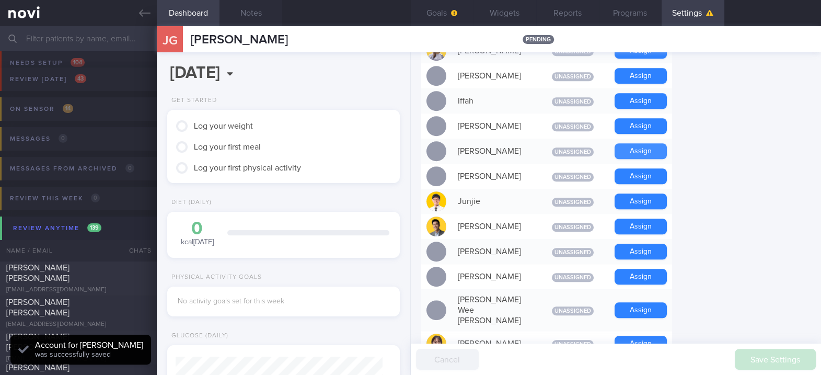
click at [651, 152] on button "Assign" at bounding box center [641, 151] width 52 height 16
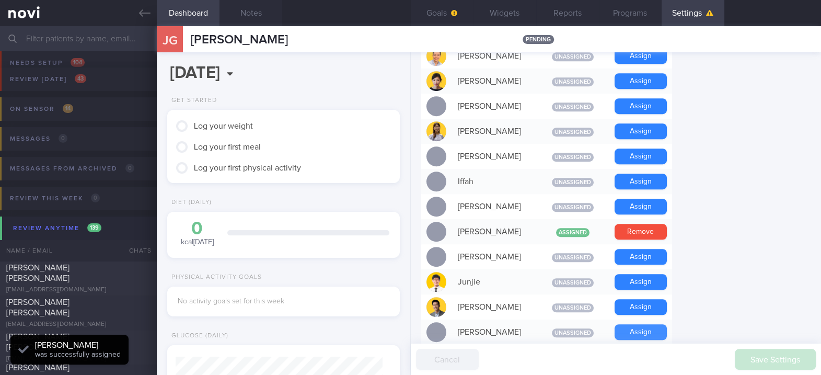
scroll to position [466, 0]
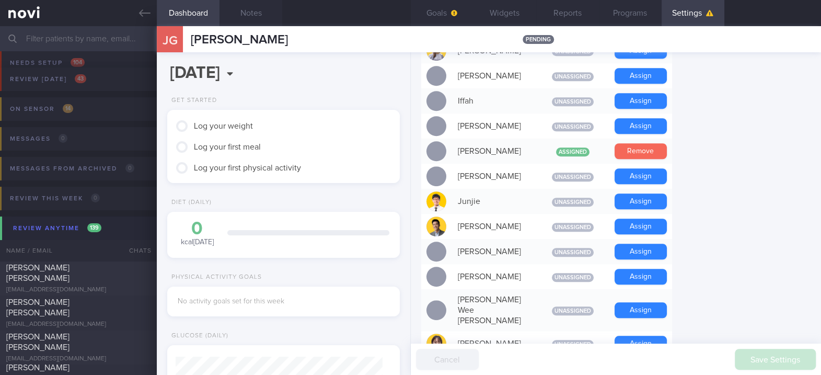
click at [656, 152] on button "Remove" at bounding box center [641, 151] width 52 height 16
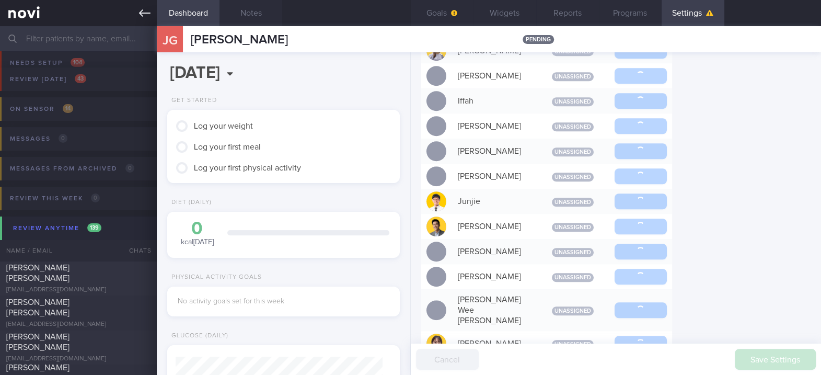
click at [145, 10] on icon at bounding box center [144, 12] width 11 height 11
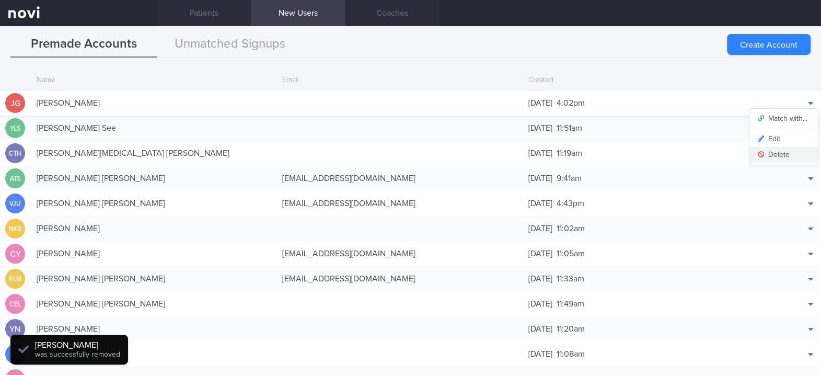
click at [780, 148] on button "Delete" at bounding box center [783, 155] width 68 height 16
click at [194, 10] on link "Patients" at bounding box center [204, 13] width 94 height 26
click at [207, 14] on link "Patients" at bounding box center [204, 13] width 94 height 26
click at [208, 14] on link "Patients" at bounding box center [204, 13] width 94 height 26
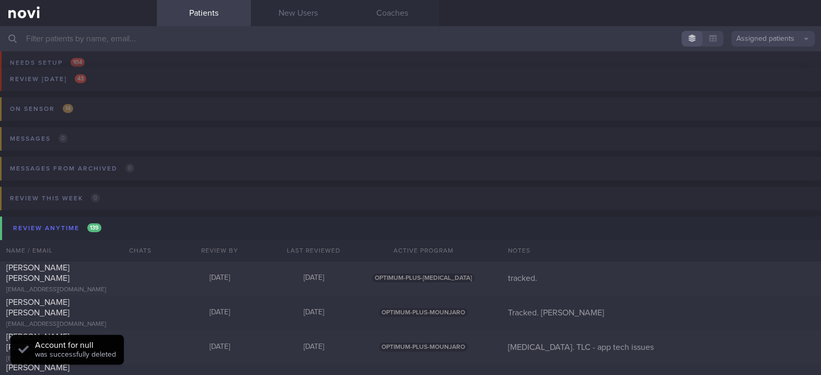
click at [159, 45] on input "text" at bounding box center [410, 38] width 821 height 25
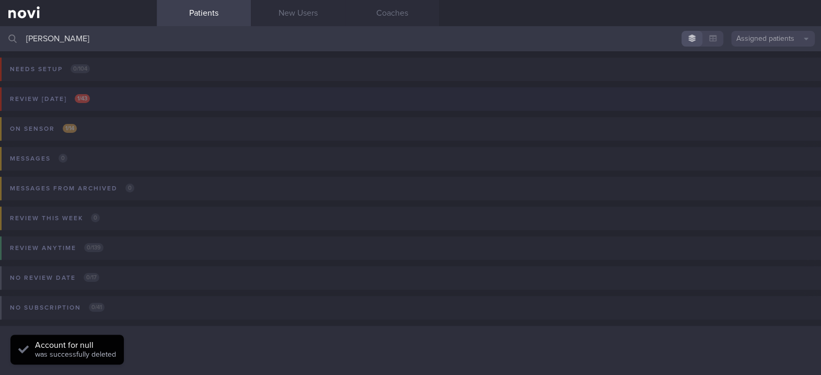
type input "[PERSON_NAME]"
click at [135, 102] on button "Review [DATE] 1 / 43" at bounding box center [409, 102] width 824 height 30
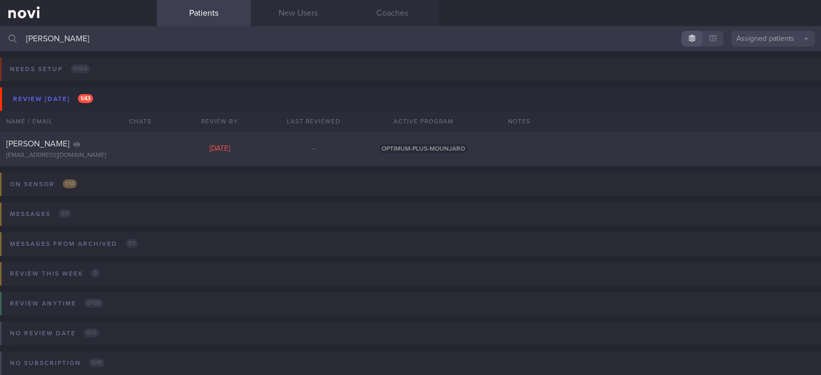
drag, startPoint x: 50, startPoint y: 40, endPoint x: 1, endPoint y: 34, distance: 48.9
click at [1, 34] on div "[PERSON_NAME] Assigned patients Assigned patients All active patients Archived …" at bounding box center [410, 38] width 821 height 25
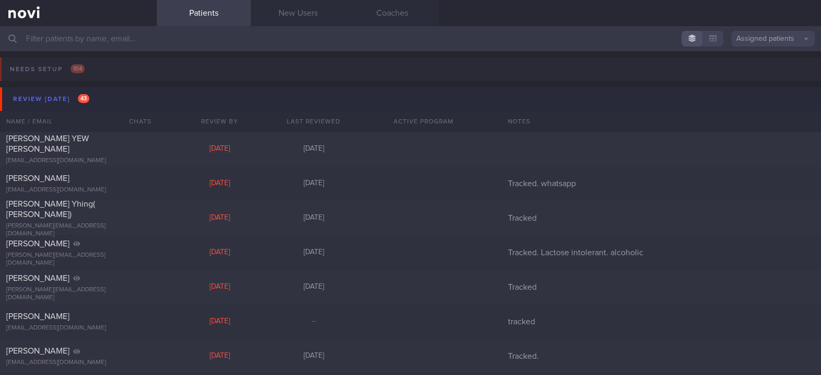
click at [93, 103] on button "Review [DATE] 43" at bounding box center [412, 99] width 824 height 24
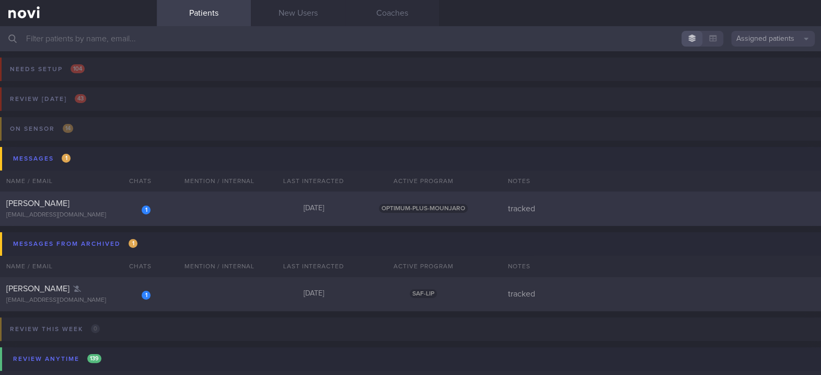
click at [234, 212] on div "1 [PERSON_NAME] [EMAIL_ADDRESS][DOMAIN_NAME] [DATE] OPTIMUM-PLUS-MOUNJARO track…" at bounding box center [410, 208] width 821 height 34
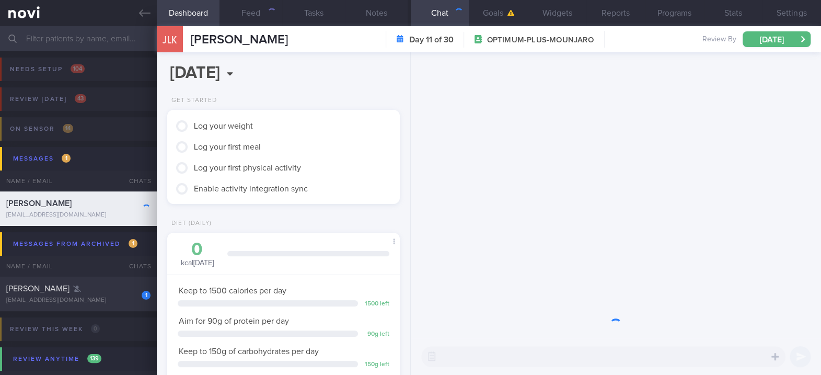
scroll to position [117, 202]
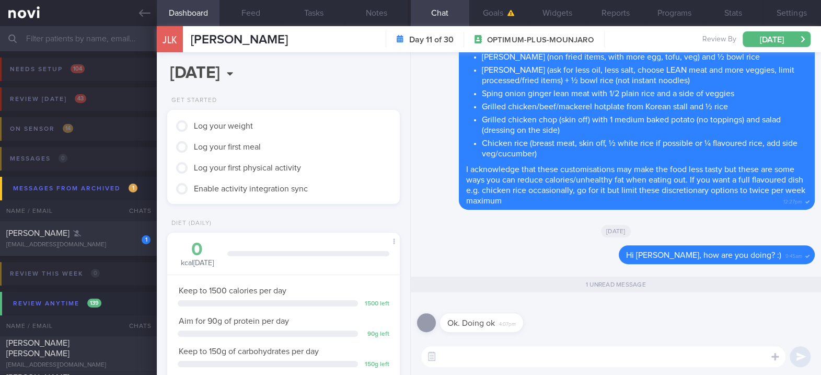
click at [543, 361] on textarea at bounding box center [603, 356] width 364 height 21
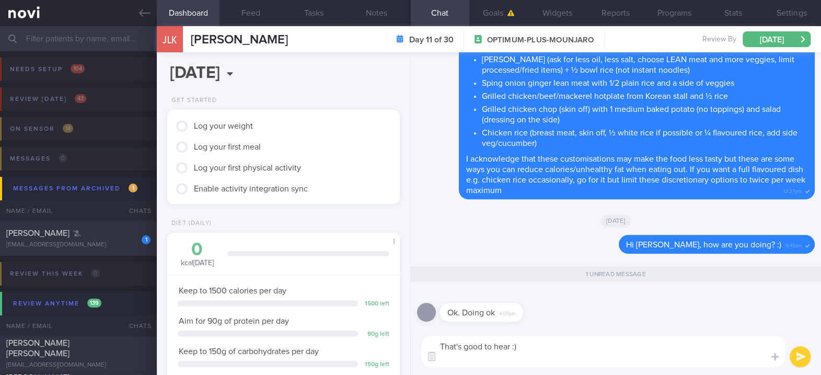
type textarea "That's good to hear :)"
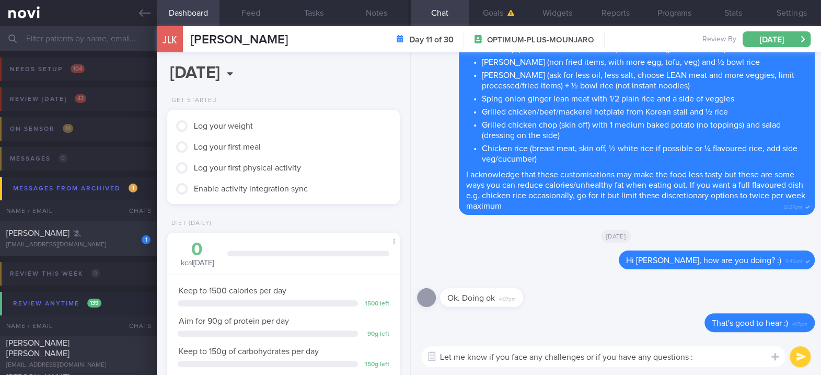
type textarea "Let me know if you face any challenges or if you have any questions :)"
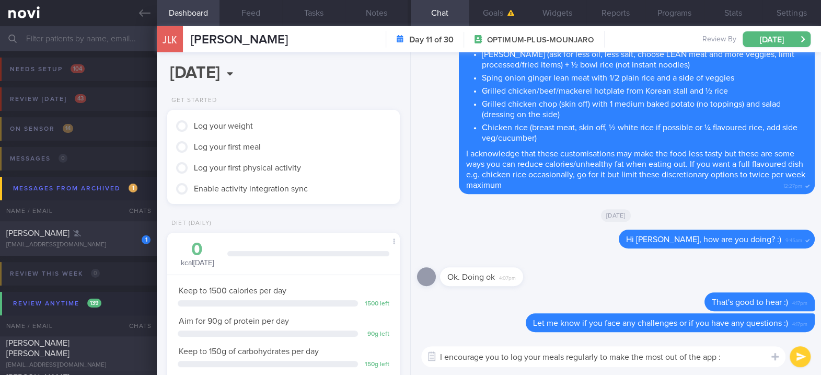
type textarea "I encourage you to log your meals regularly to make the most out of the app :)"
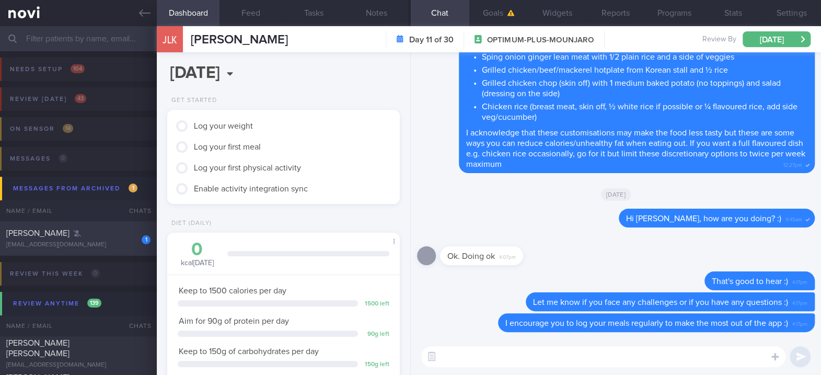
click at [137, 243] on div "1" at bounding box center [139, 236] width 23 height 16
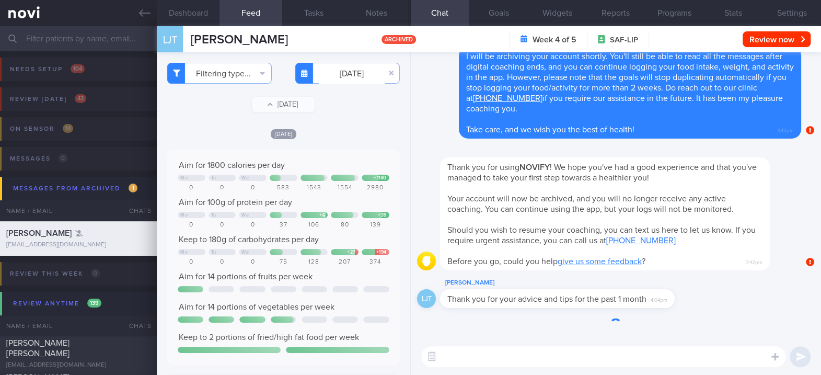
scroll to position [142, 212]
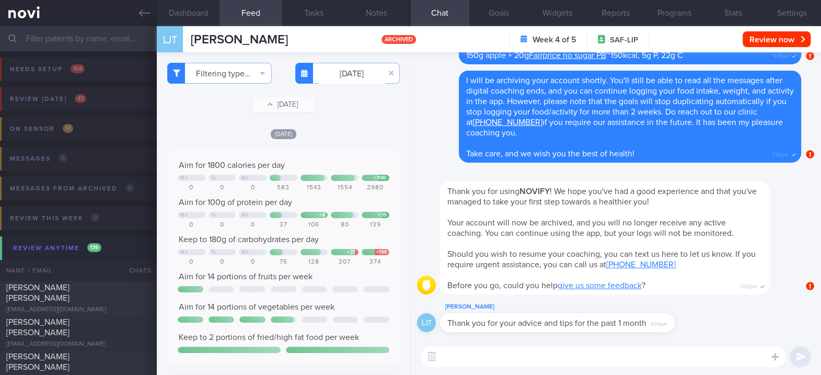
click at [502, 354] on textarea at bounding box center [603, 356] width 364 height 21
type textarea "Welcome, [PERSON_NAME] :)"
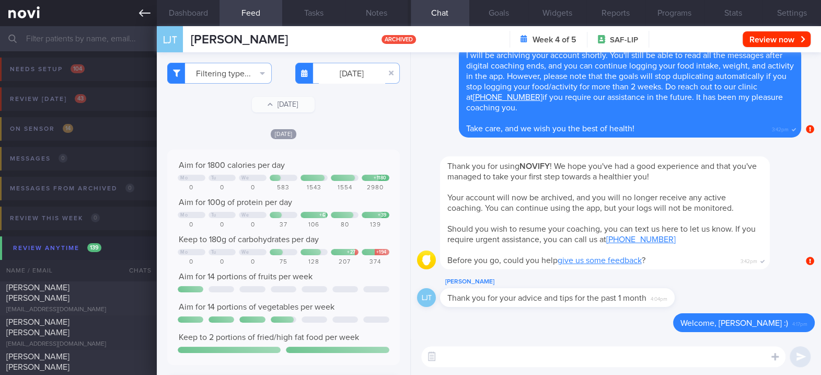
click at [145, 16] on icon at bounding box center [144, 12] width 11 height 11
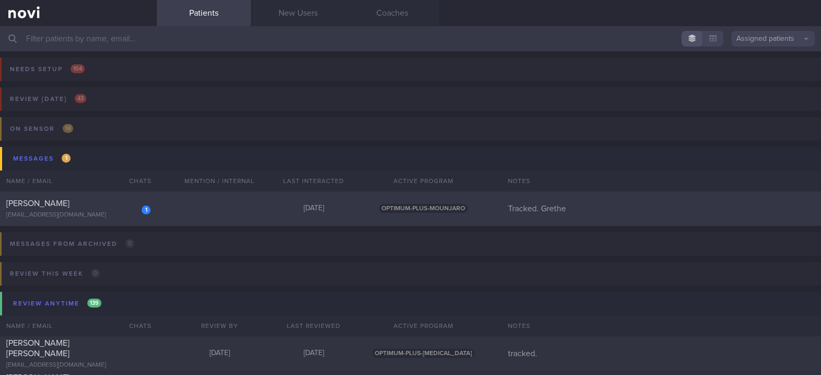
click at [232, 212] on div "1 [PERSON_NAME] [EMAIL_ADDRESS][DOMAIN_NAME] [DATE] OPTIMUM-PLUS-MOUNJARO Track…" at bounding box center [410, 208] width 821 height 34
select select "8"
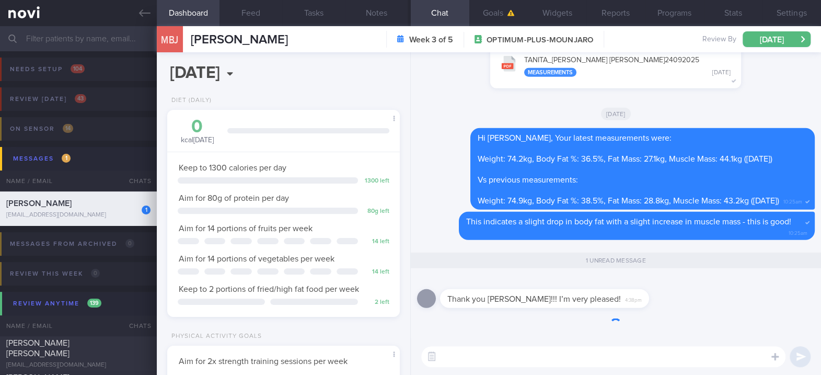
scroll to position [117, 202]
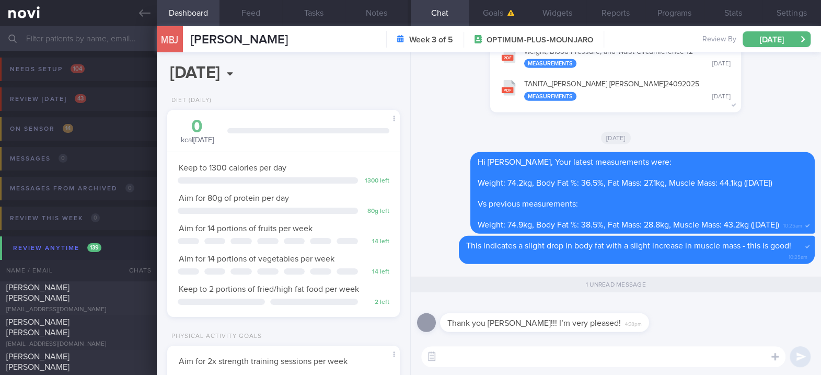
click at [560, 361] on textarea at bounding box center [603, 356] width 364 height 21
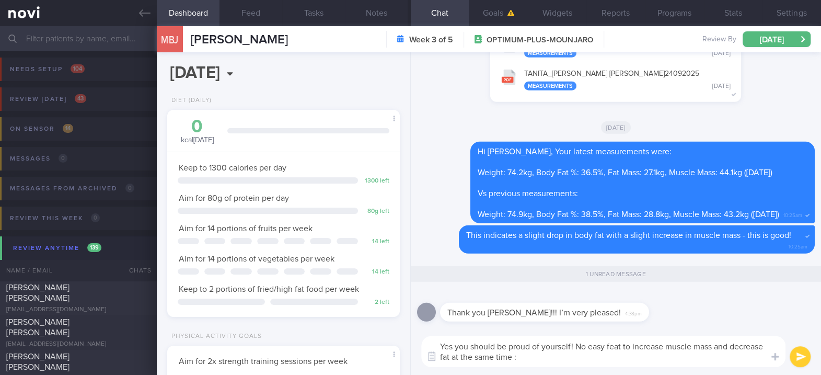
type textarea "Yes you should be proud of yourself! No easy feat to increase muscle mass and d…"
